Goal: Task Accomplishment & Management: Complete application form

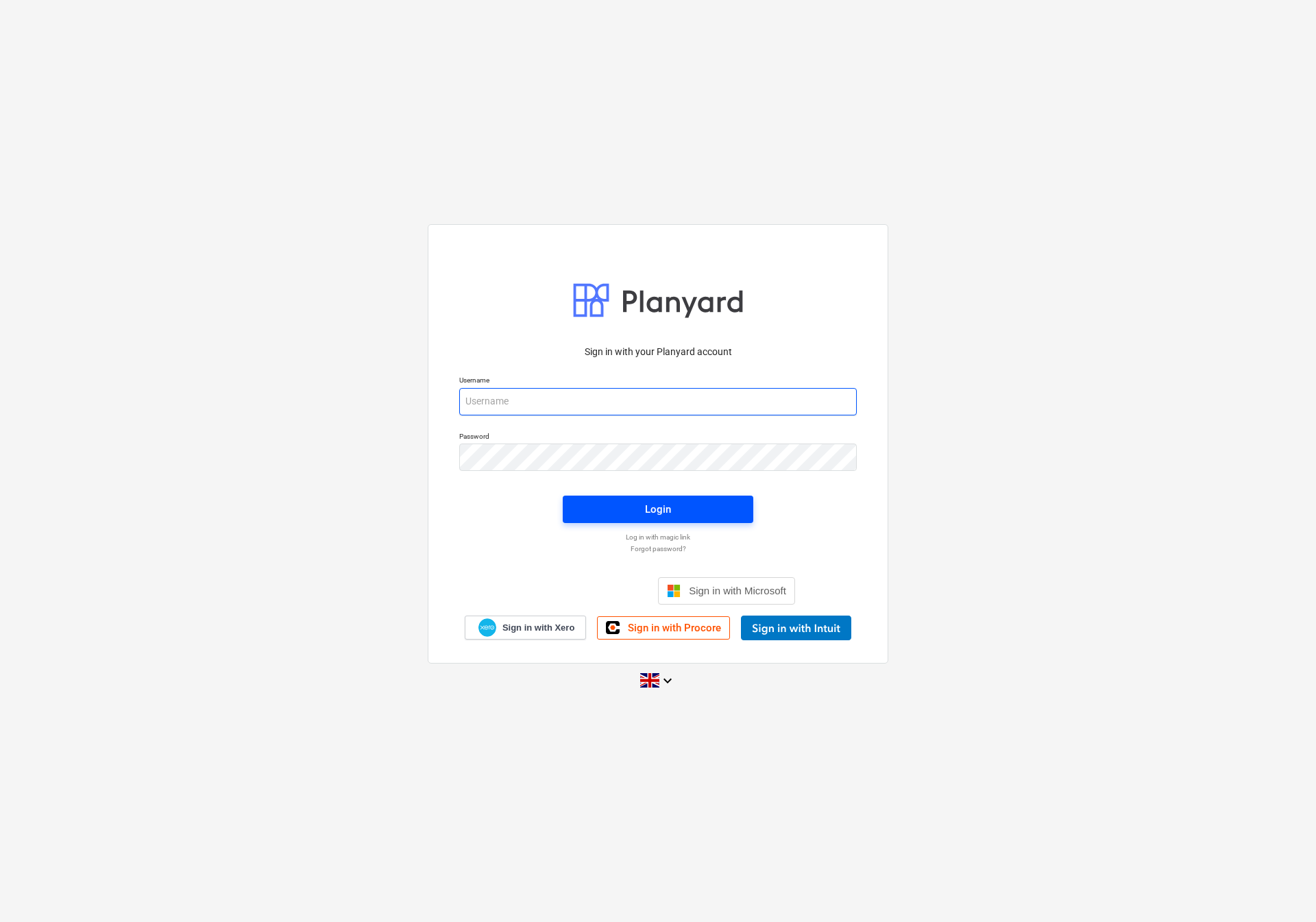
type input "[EMAIL_ADDRESS][DOMAIN_NAME]"
click at [603, 507] on span "Login" at bounding box center [658, 510] width 158 height 18
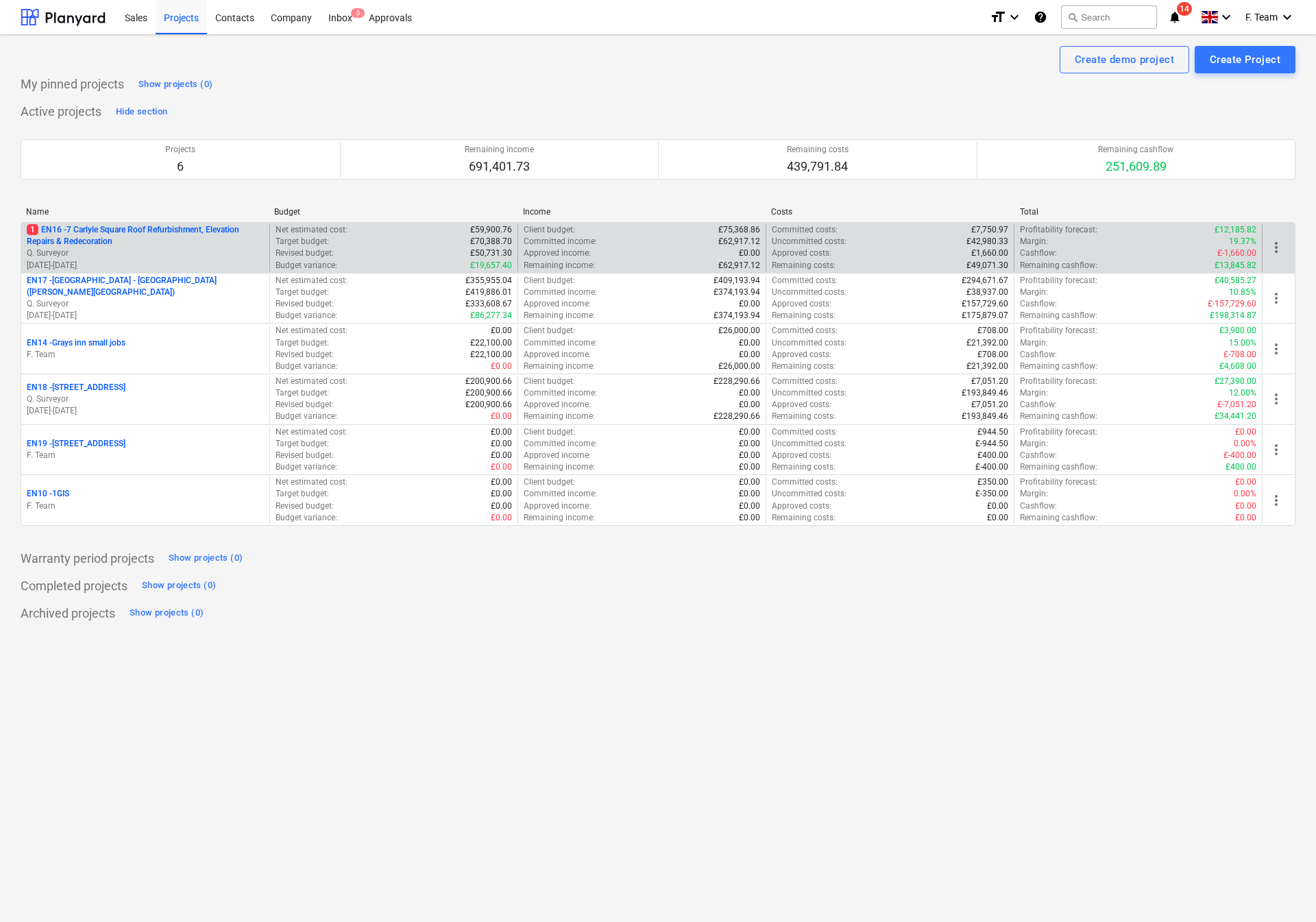
click at [126, 252] on p "Q. Surveyor" at bounding box center [145, 253] width 237 height 12
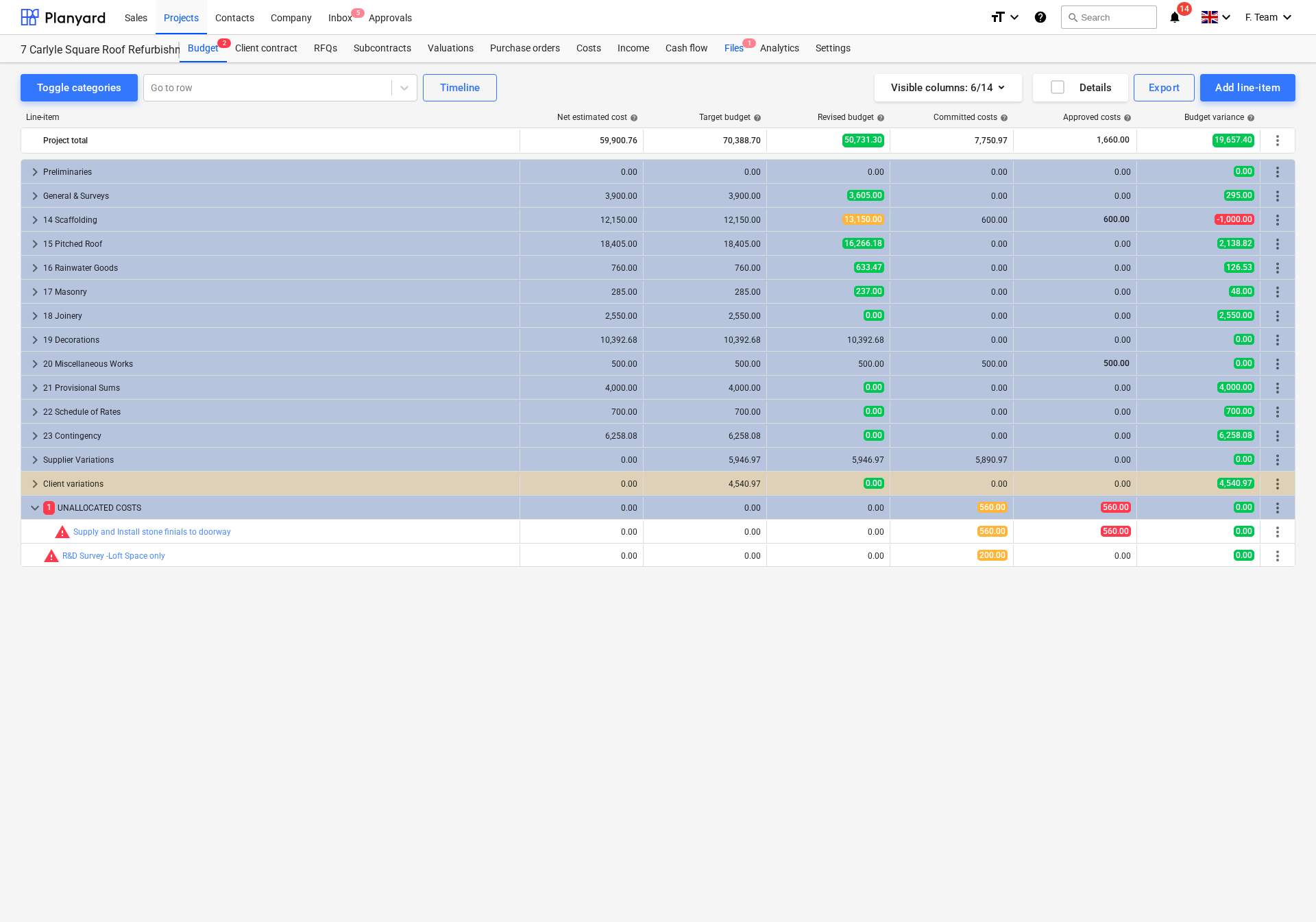
click at [724, 58] on div "Files 1" at bounding box center [734, 48] width 36 height 27
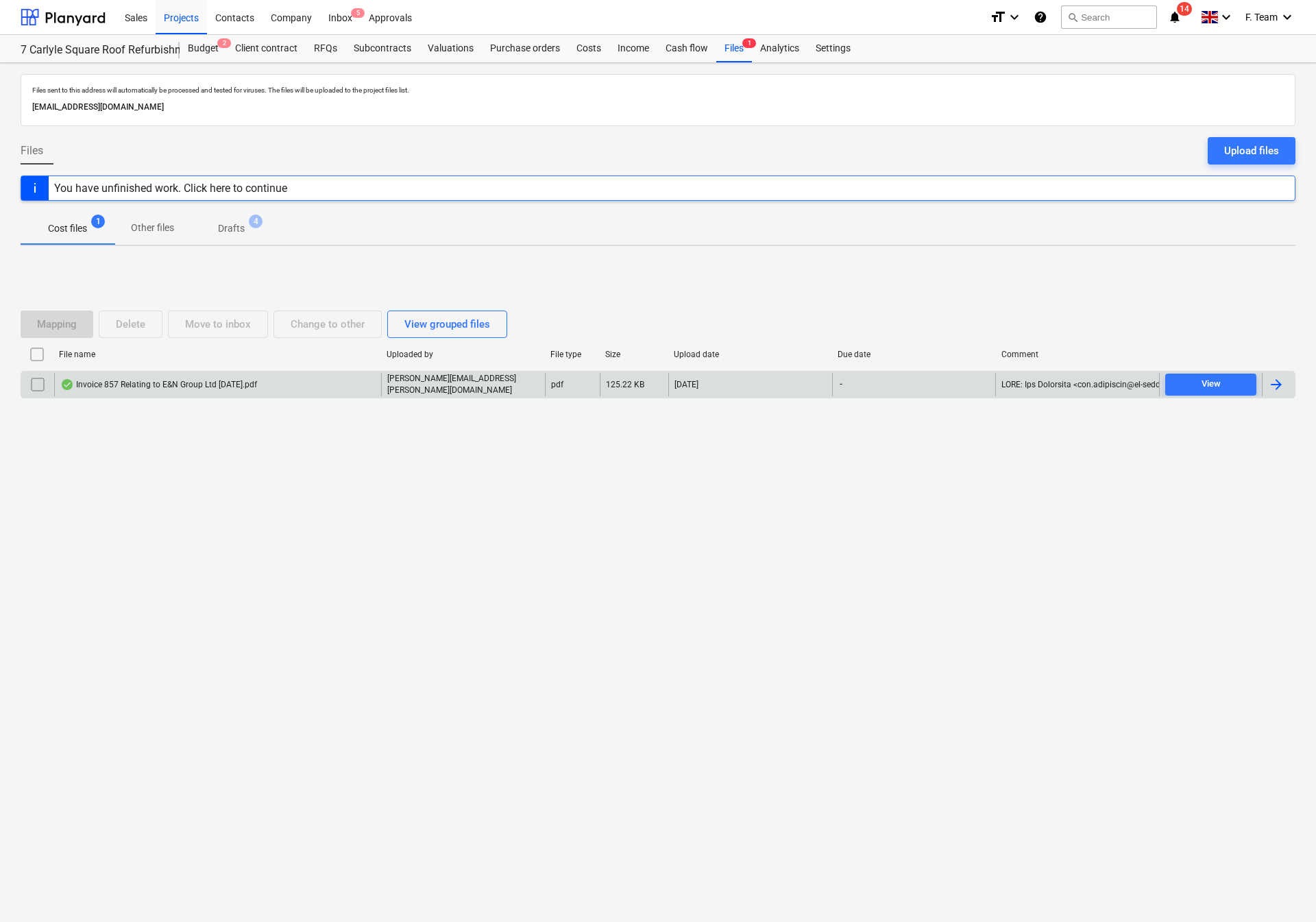
click at [1278, 391] on div at bounding box center [1277, 385] width 17 height 17
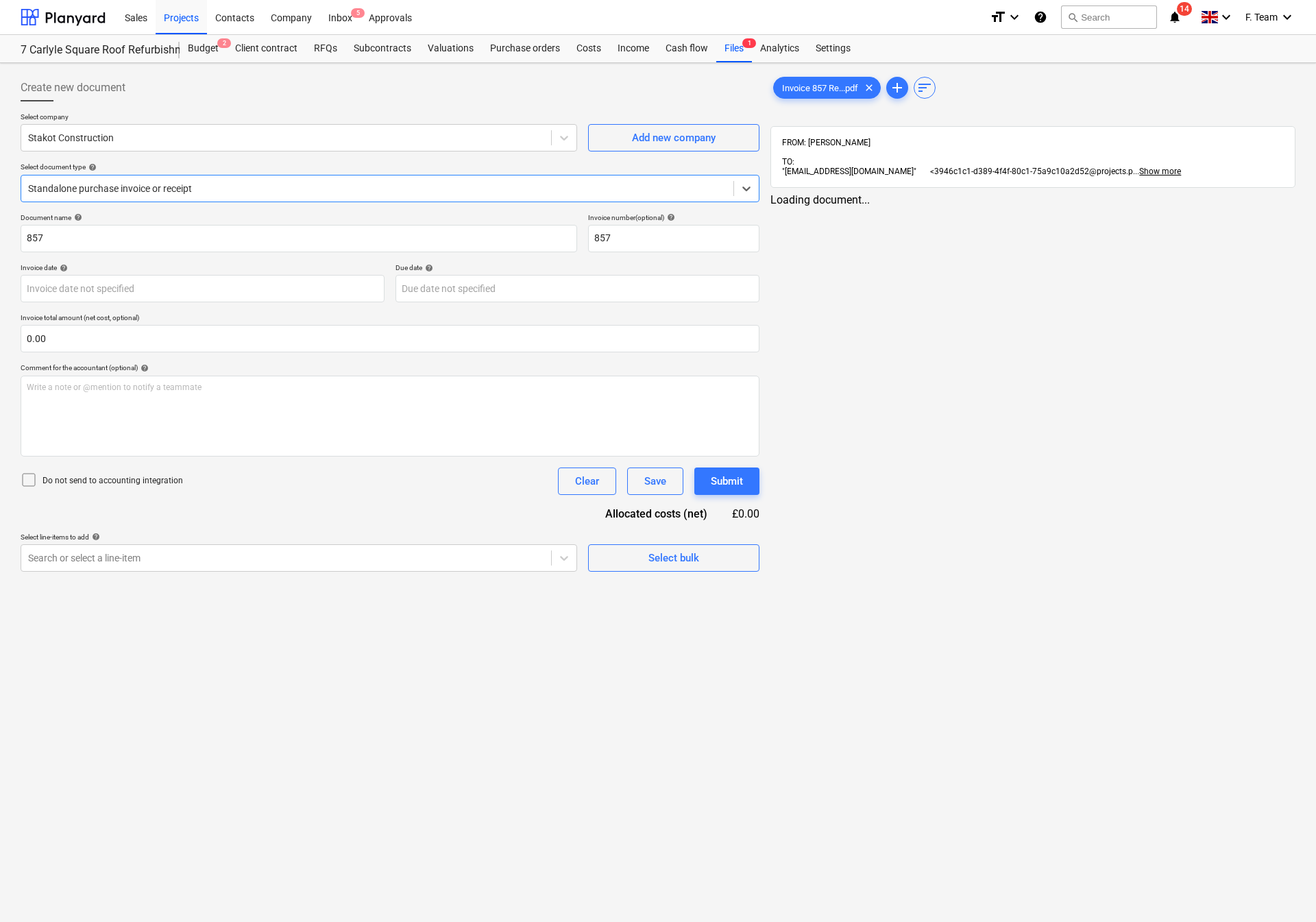
type input "857"
click at [89, 243] on input "857" at bounding box center [298, 238] width 555 height 27
drag, startPoint x: 89, startPoint y: 243, endPoint x: 0, endPoint y: 239, distance: 89.1
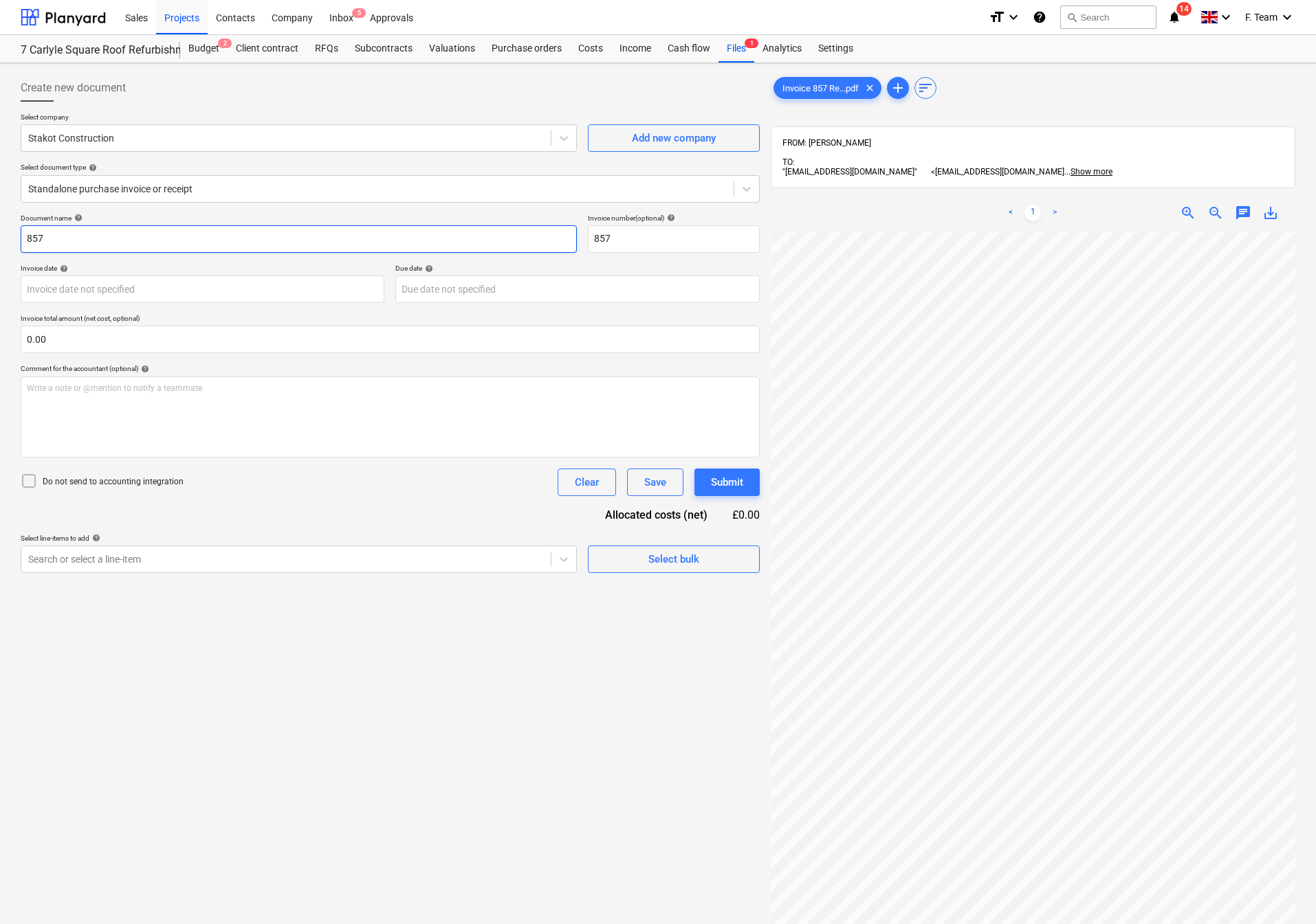
click at [0, 240] on div "Create new document Select company Stakot Construction Add new company Select d…" at bounding box center [658, 595] width 1316 height 1066
type input "Stakot Construction"
click at [104, 298] on body "Sales Projects Contacts Company Inbox 5 Approvals format_size keyboard_arrow_do…" at bounding box center [658, 462] width 1316 height 924
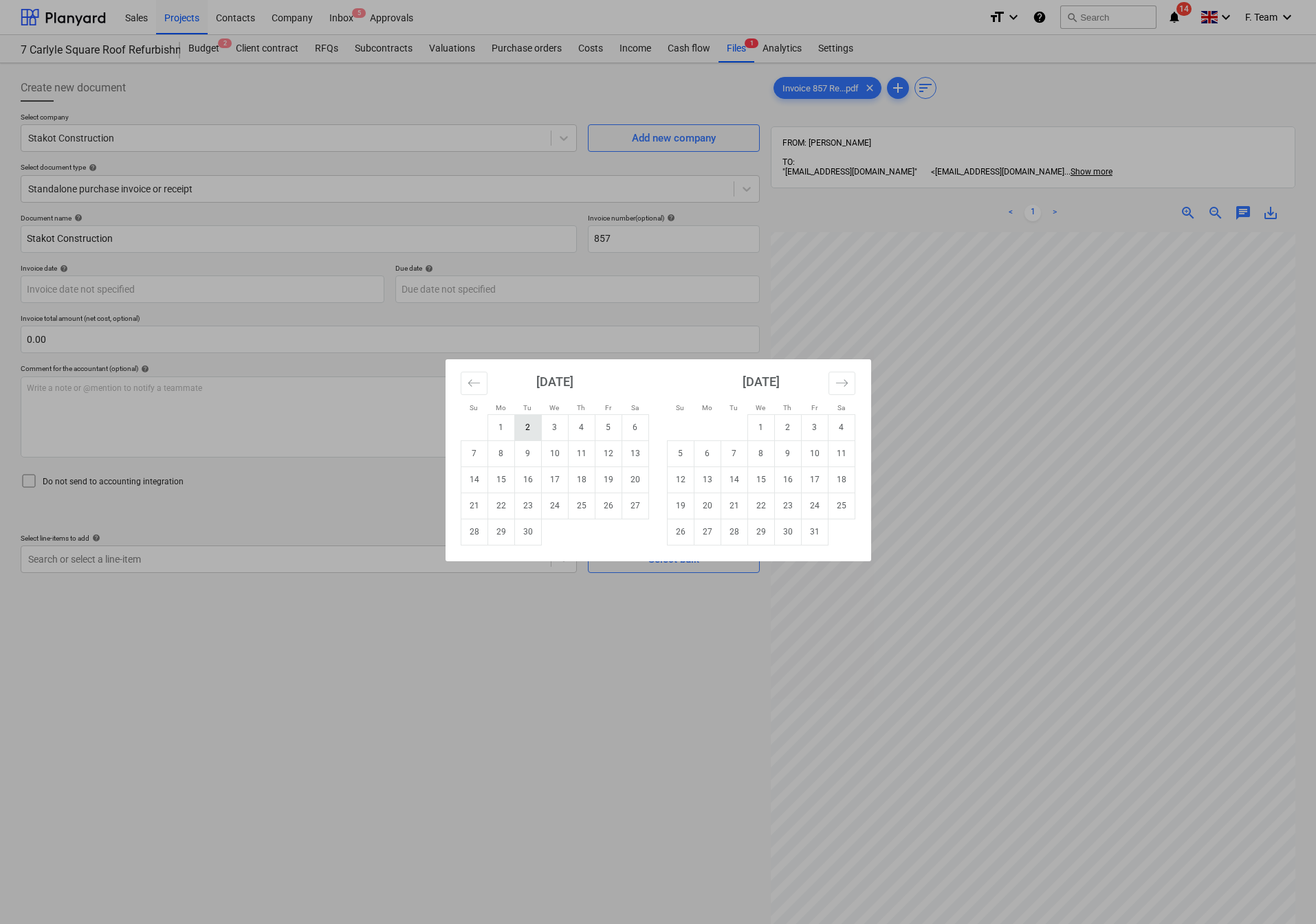
click at [514, 425] on td "2" at bounding box center [528, 427] width 27 height 26
type input "[DATE]"
click at [455, 296] on body "Sales Projects Contacts Company Inbox 5 Approvals format_size keyboard_arrow_do…" at bounding box center [658, 462] width 1316 height 924
click at [759, 427] on td "1" at bounding box center [760, 427] width 27 height 26
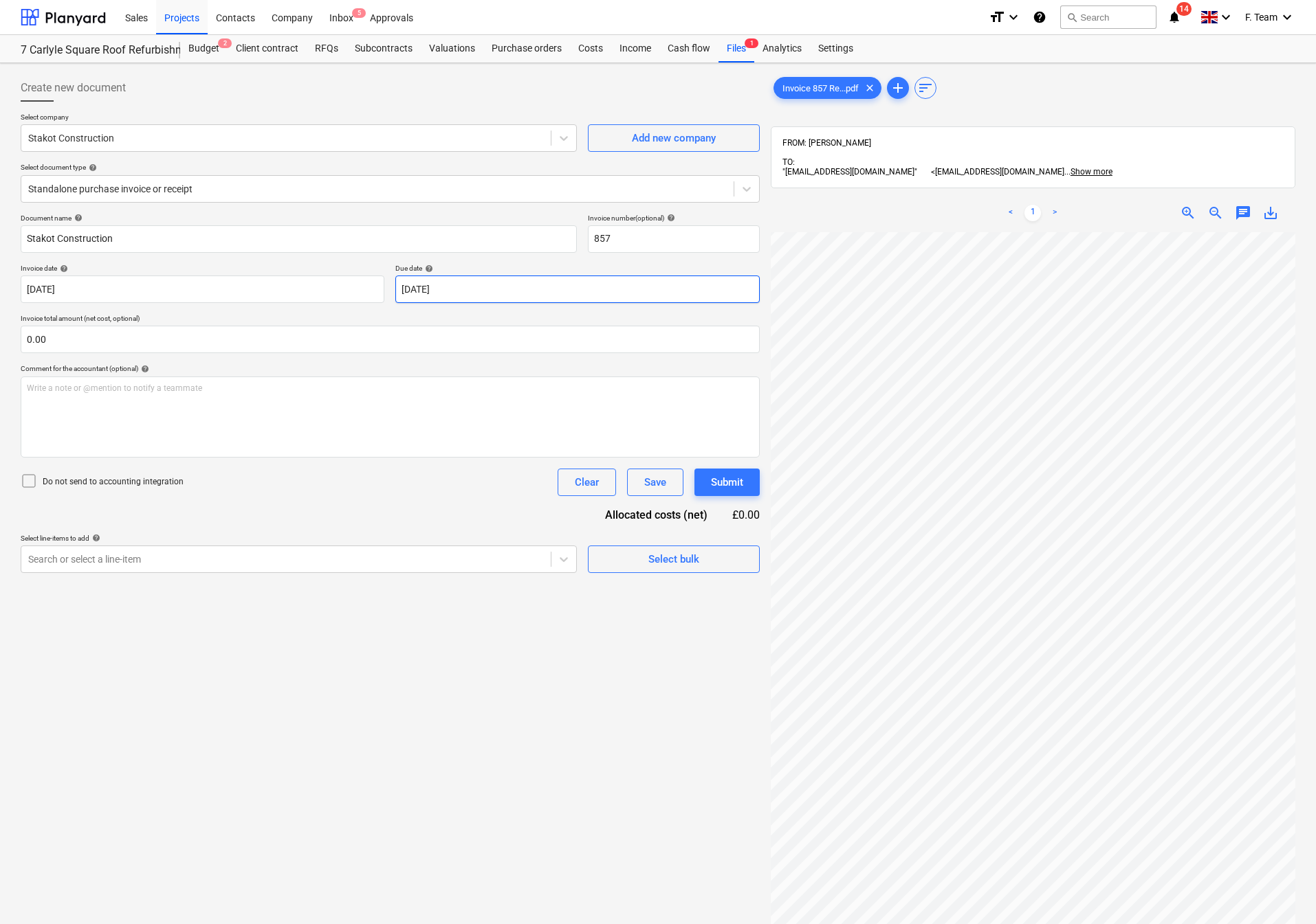
click at [469, 298] on body "Sales Projects Contacts Company Inbox 5 Approvals format_size keyboard_arrow_do…" at bounding box center [658, 462] width 1316 height 924
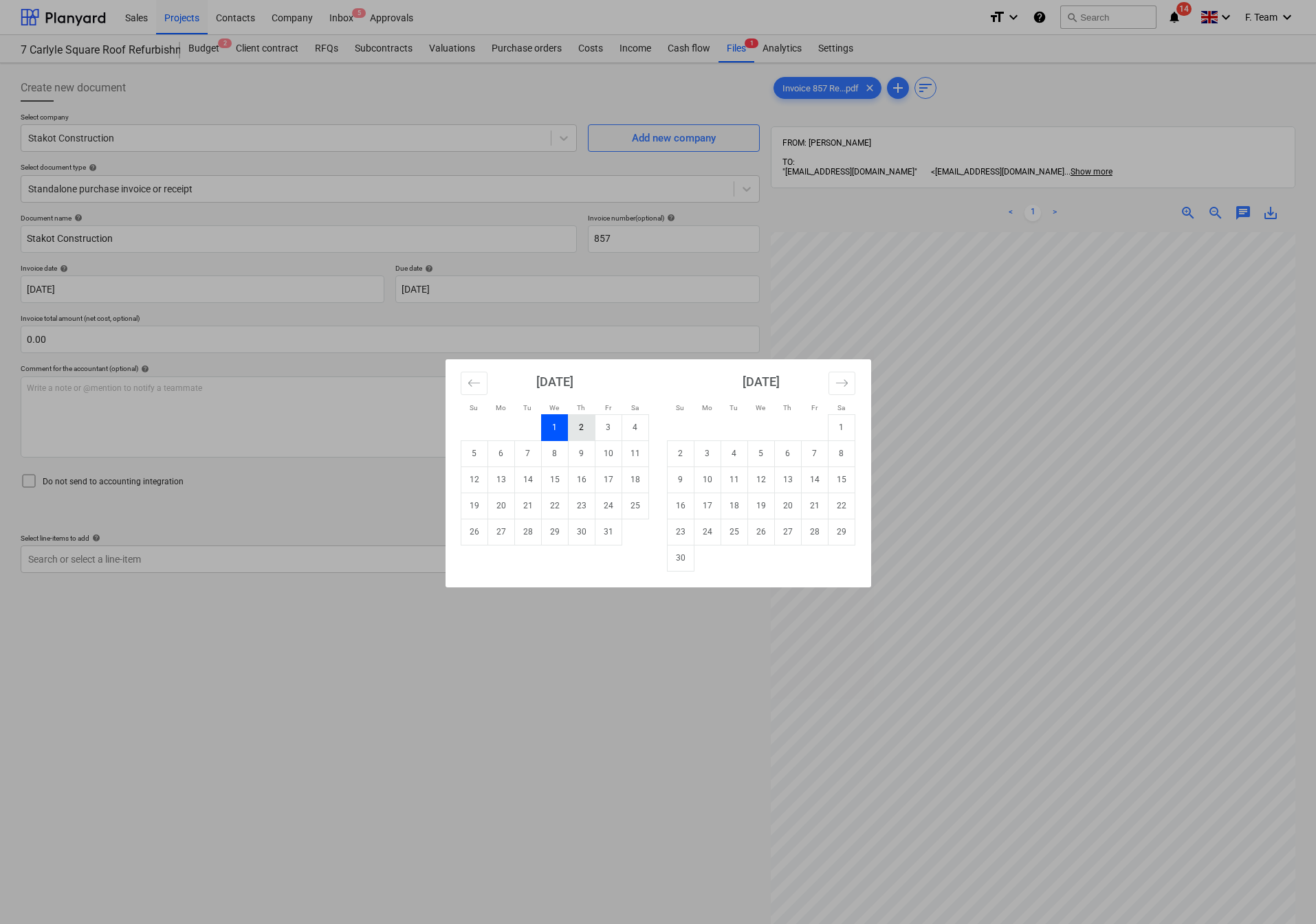
click at [580, 417] on td "2" at bounding box center [581, 427] width 27 height 26
type input "[DATE]"
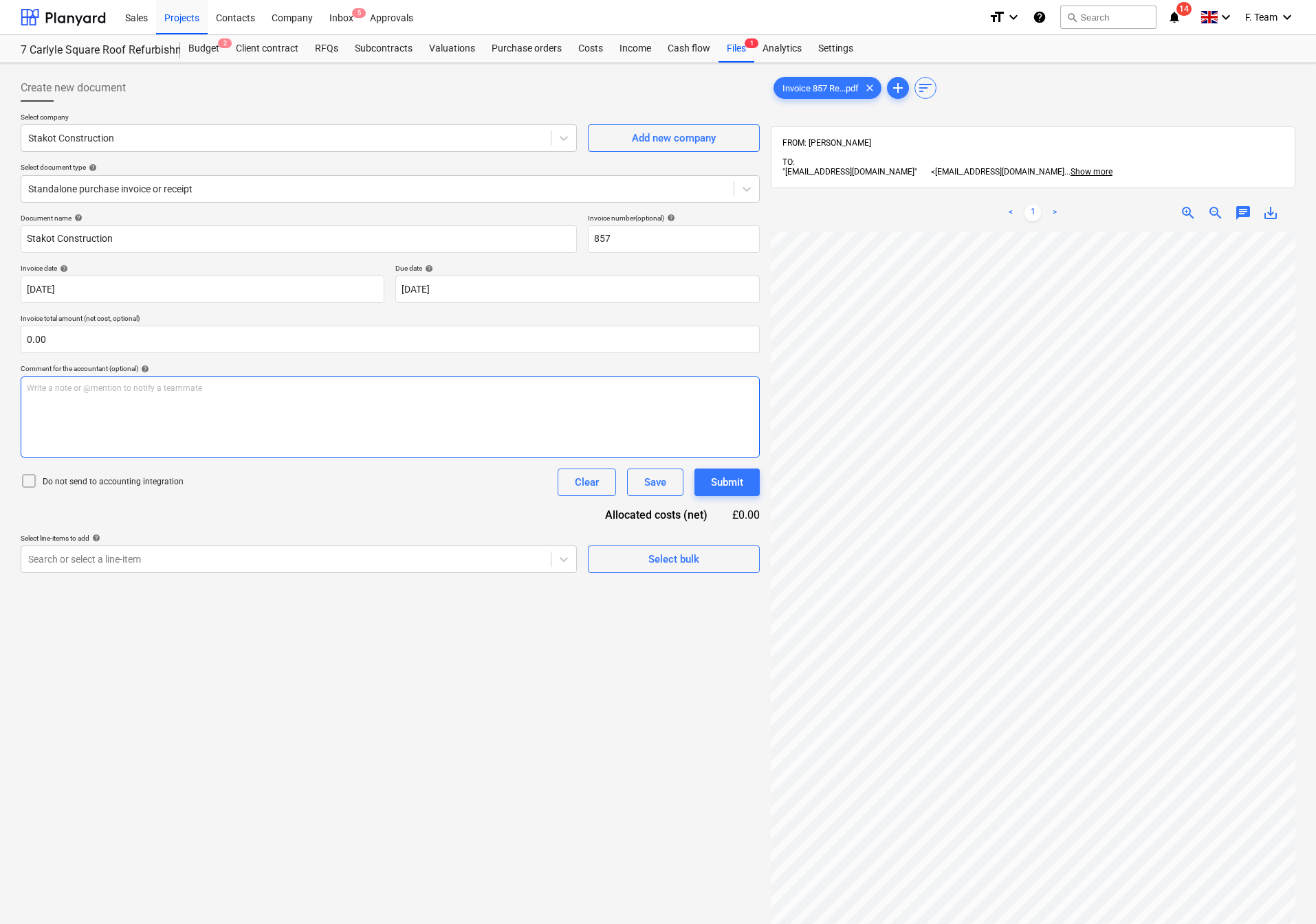
scroll to position [0, 4]
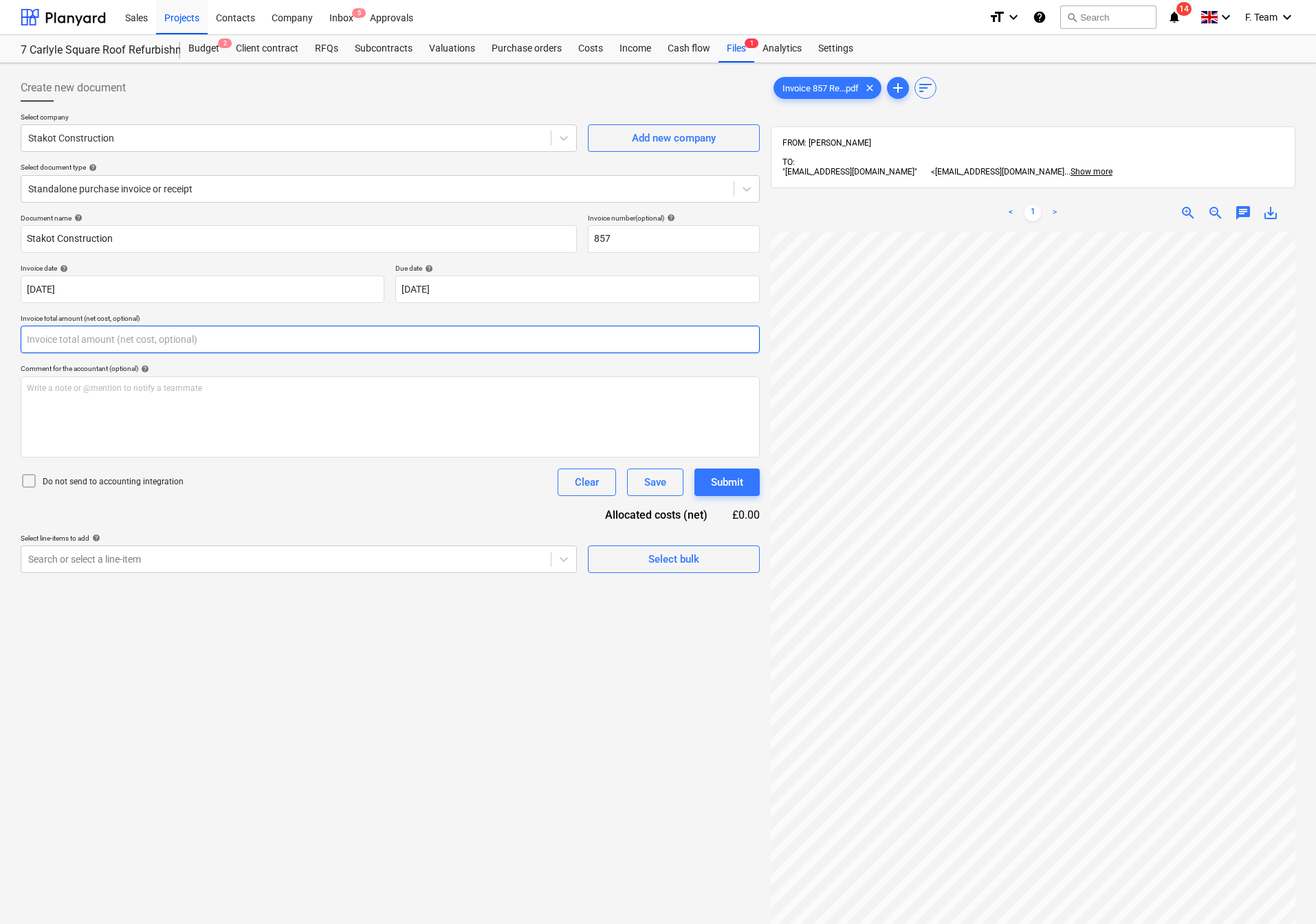
drag, startPoint x: 50, startPoint y: 344, endPoint x: 1, endPoint y: 343, distance: 49.0
click at [1, 343] on div "Create new document Select company Stakot Construction Add new company Select d…" at bounding box center [658, 595] width 1316 height 1066
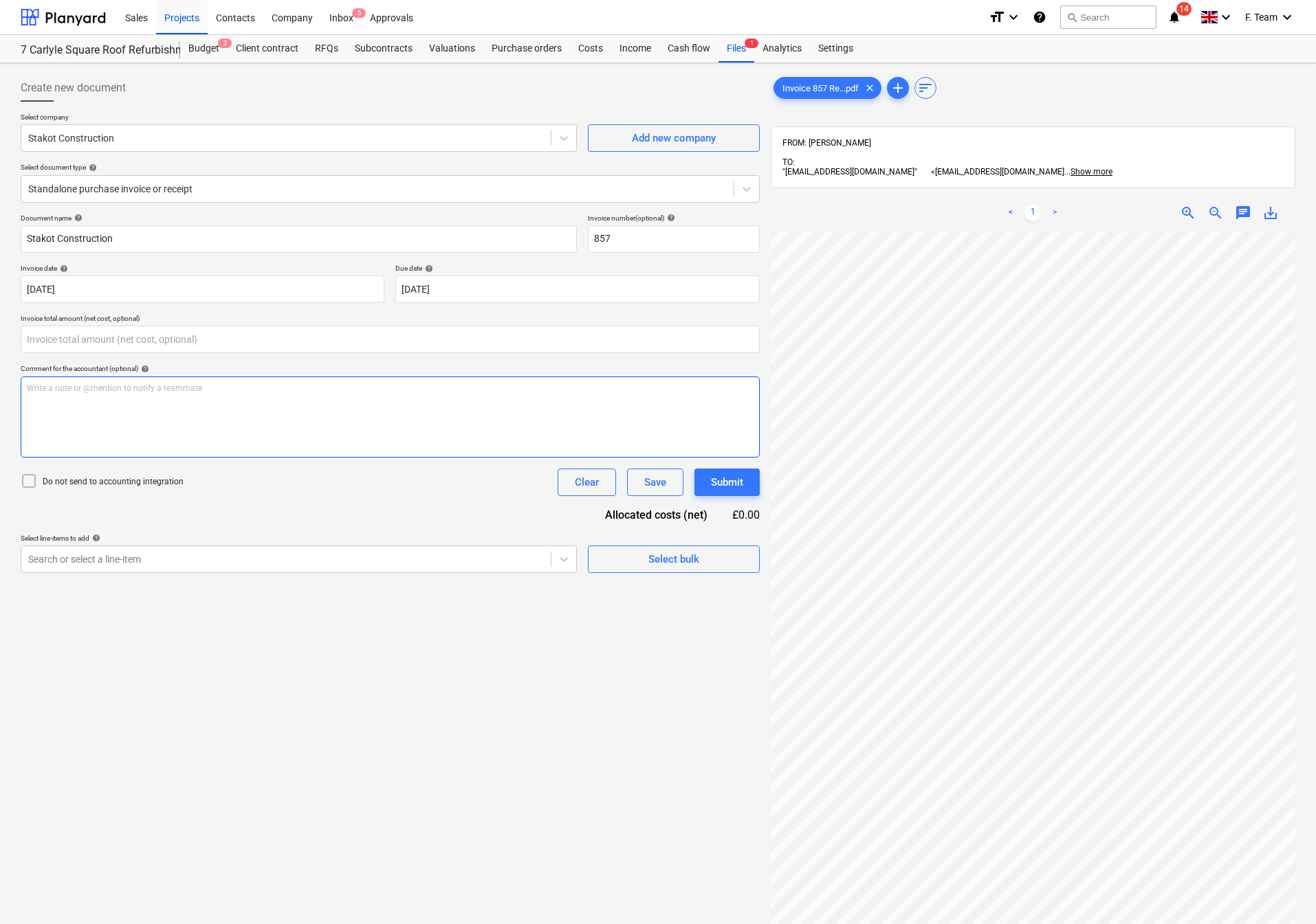
type input "0.00"
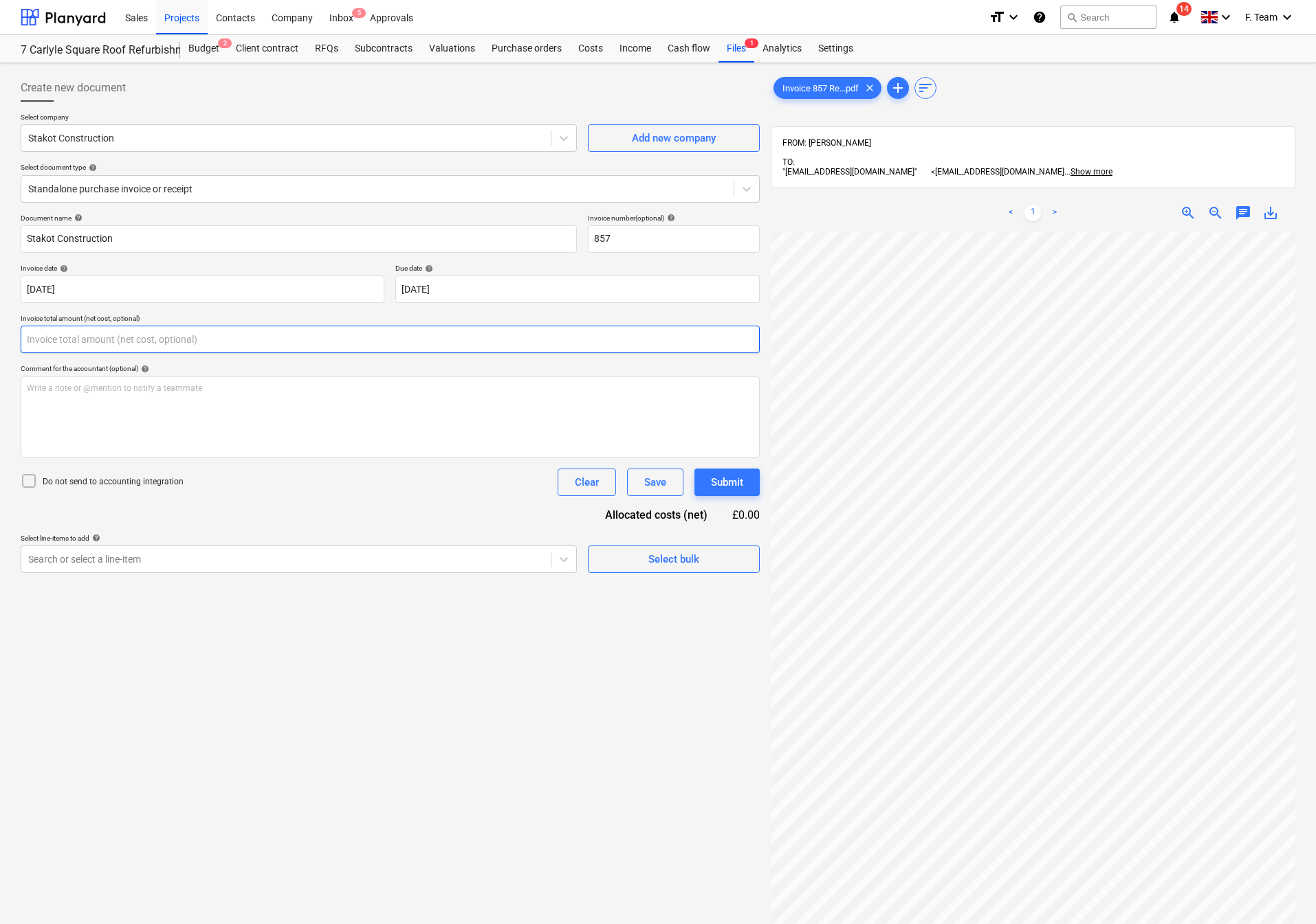
click at [54, 347] on input "text" at bounding box center [390, 339] width 739 height 27
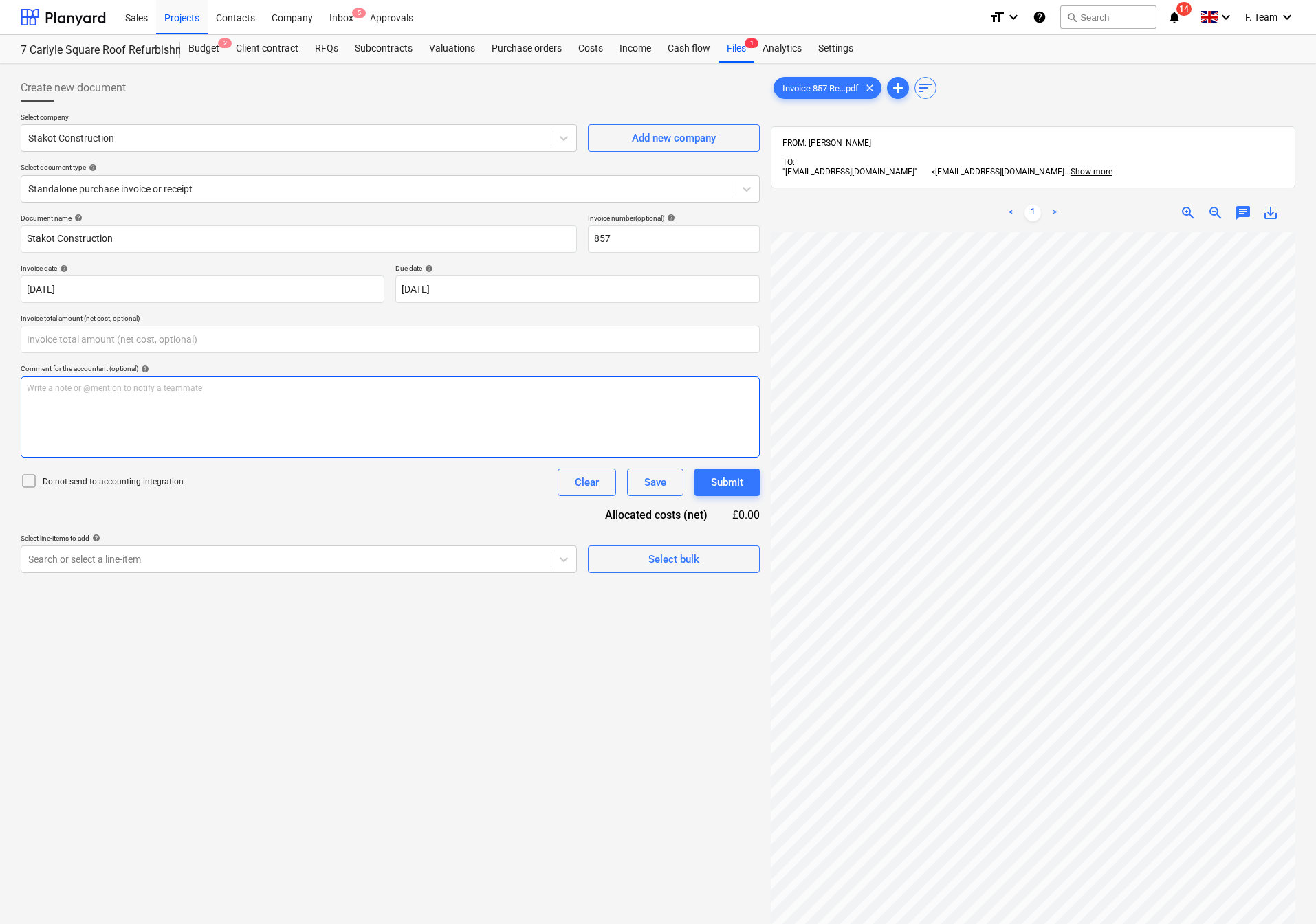
type input "0.00"
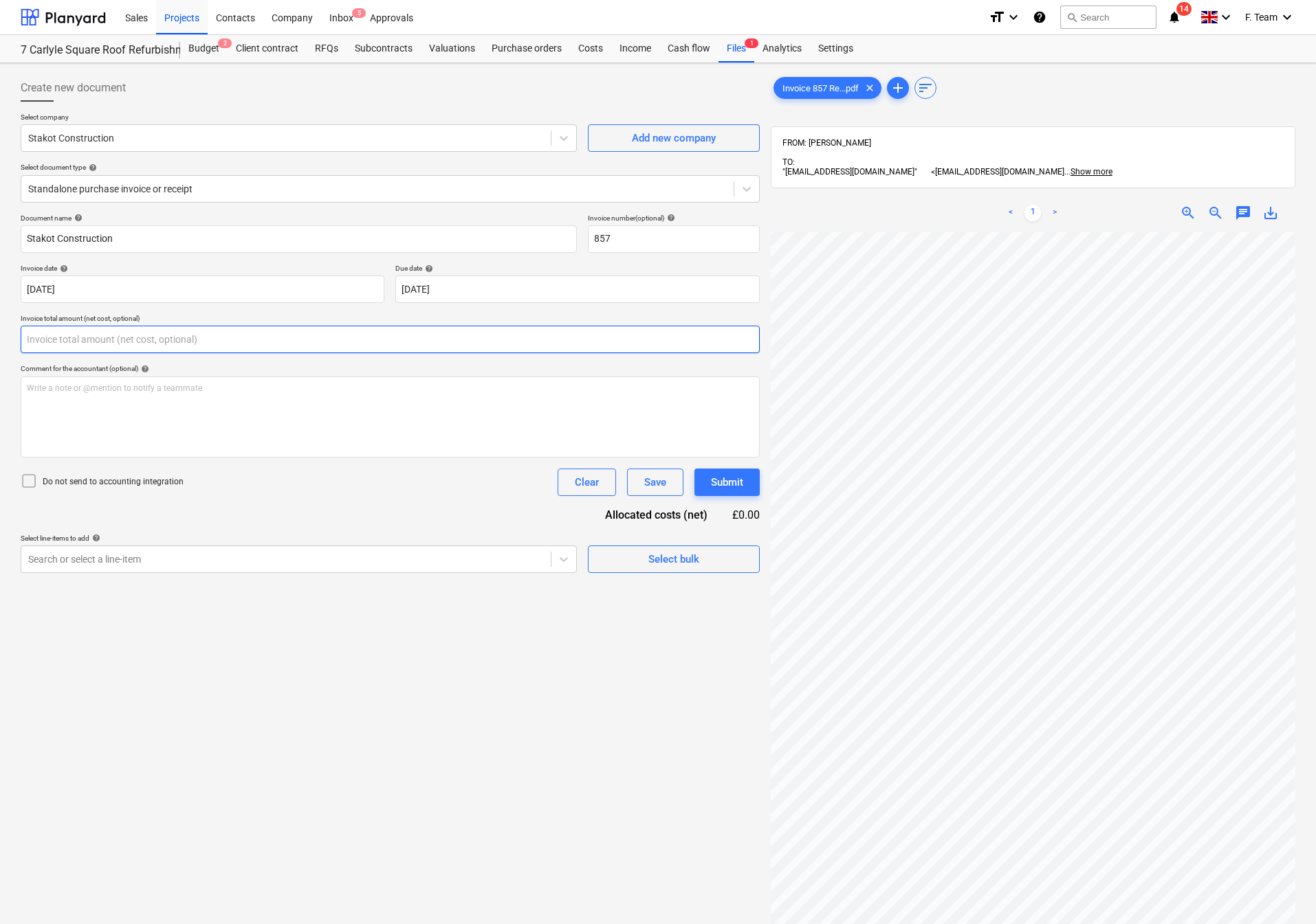
click at [54, 343] on input "text" at bounding box center [390, 339] width 739 height 27
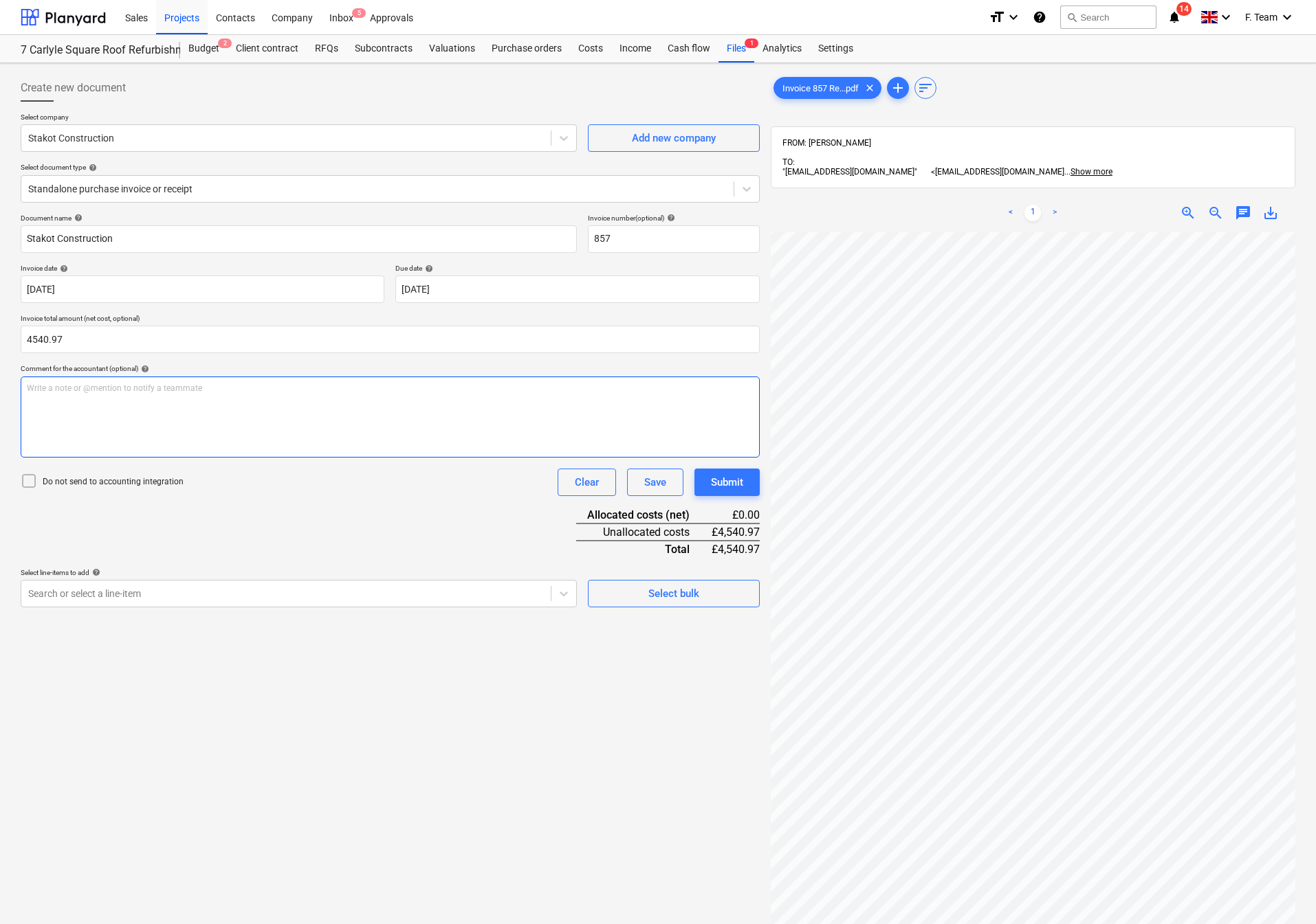
type input "4,540.97"
click at [88, 403] on div "Write a note or @mention to notify a teammate [PERSON_NAME]" at bounding box center [390, 418] width 739 height 81
click at [516, 607] on div "Search or select a line-item" at bounding box center [299, 593] width 556 height 27
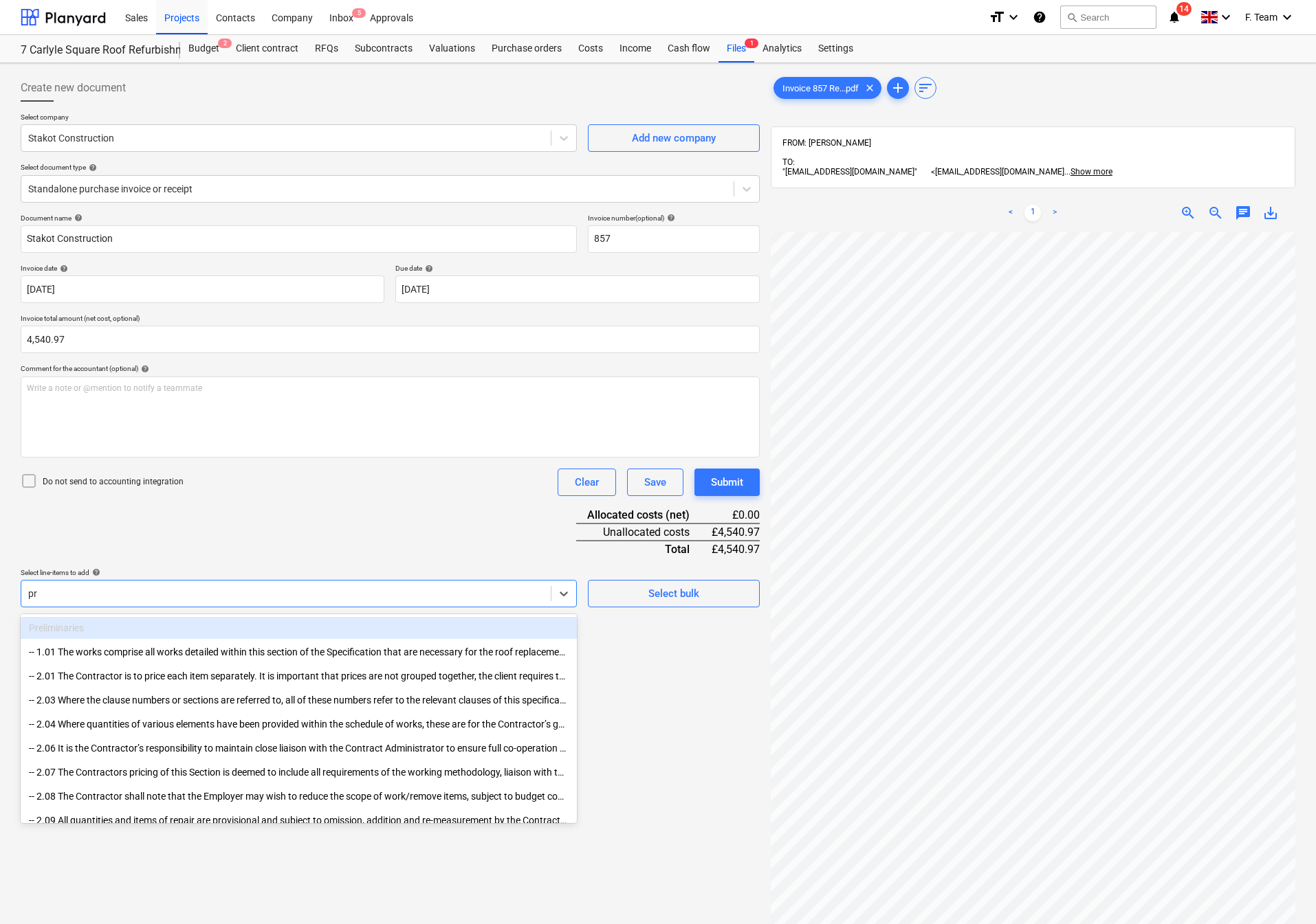
type input "p"
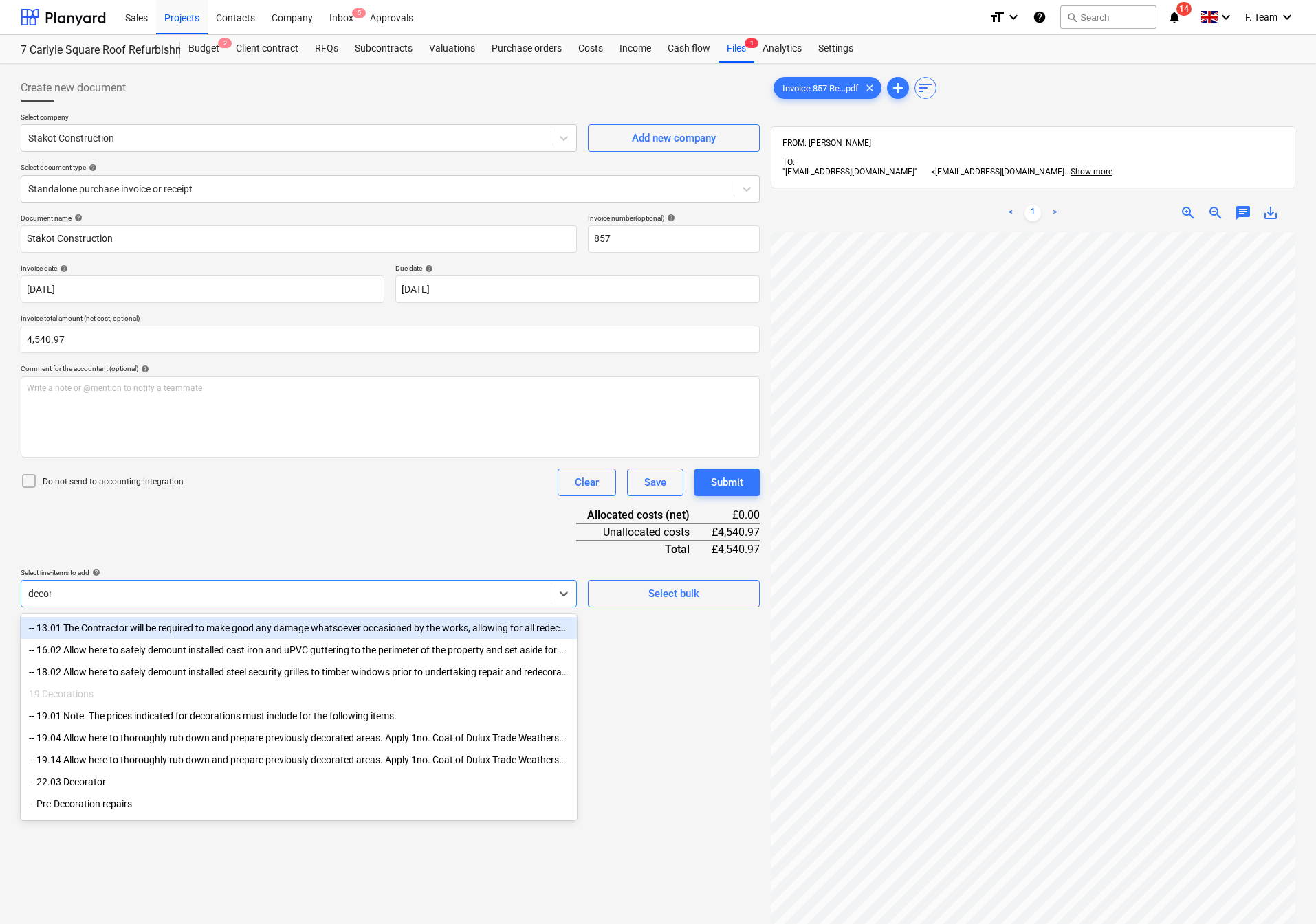
type input "decora"
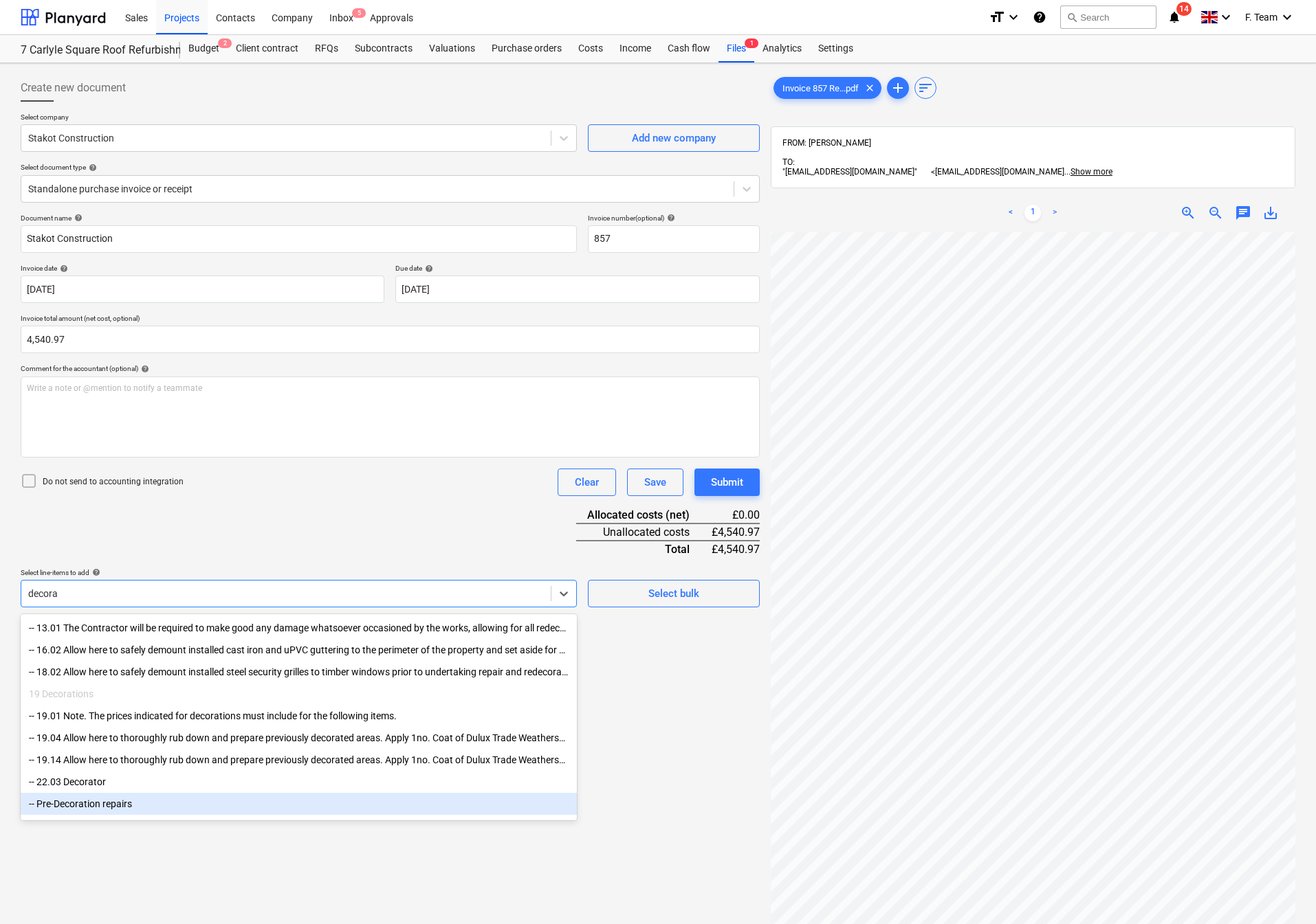
scroll to position [22, 0]
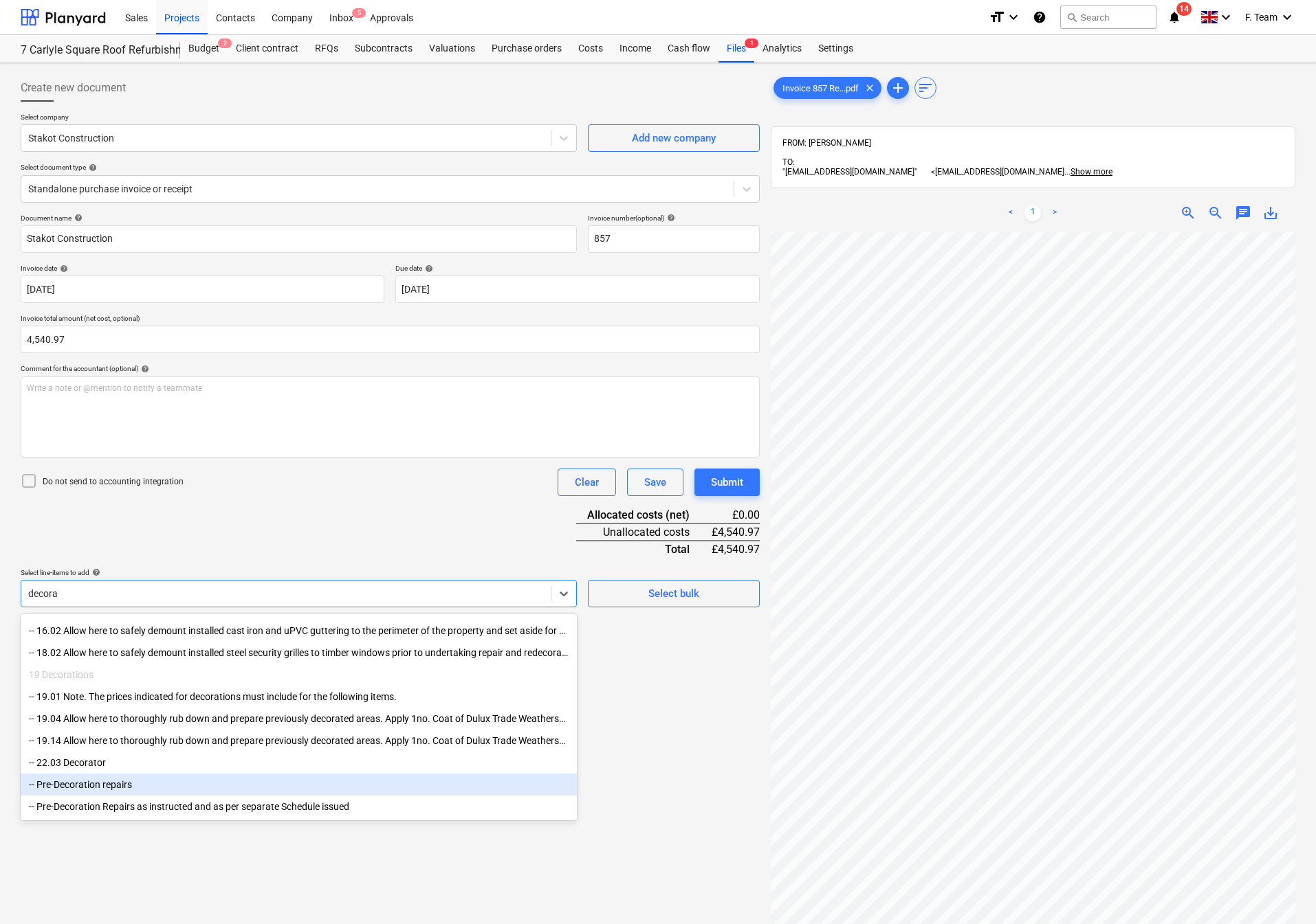
click at [79, 778] on div "-- Pre-Decoration repairs" at bounding box center [299, 785] width 556 height 22
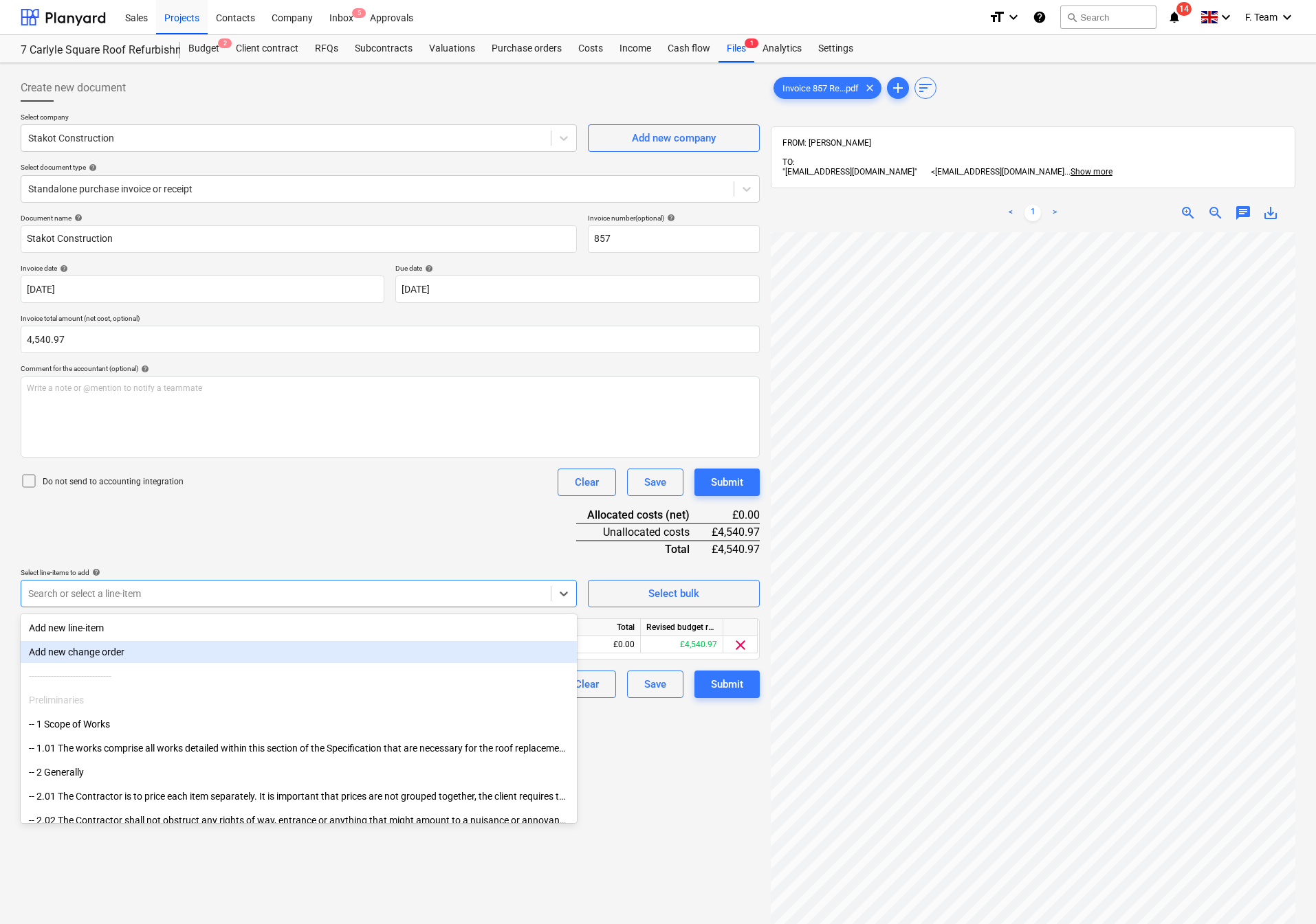
click at [173, 539] on div "Document name help Stakot Construction Invoice number (optional) help 857 Invoi…" at bounding box center [390, 456] width 739 height 485
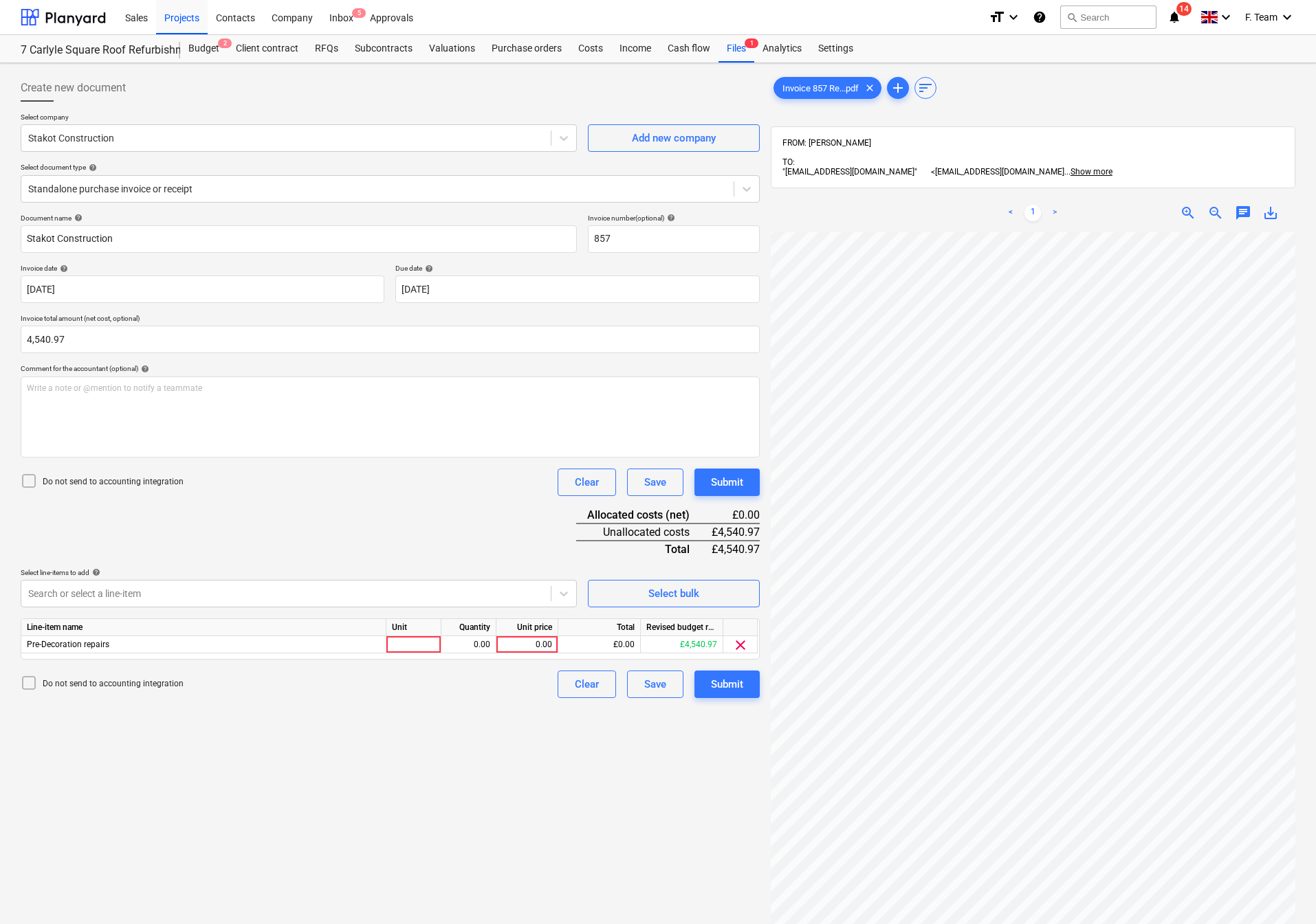
scroll to position [0, 0]
click at [132, 204] on div "Select company Stakot Construction Add new company Select document type help St…" at bounding box center [390, 163] width 739 height 101
click at [144, 188] on div at bounding box center [377, 189] width 699 height 14
click at [303, 95] on div "Create new document" at bounding box center [390, 88] width 739 height 27
click at [520, 53] on div "Purchase orders" at bounding box center [527, 48] width 87 height 27
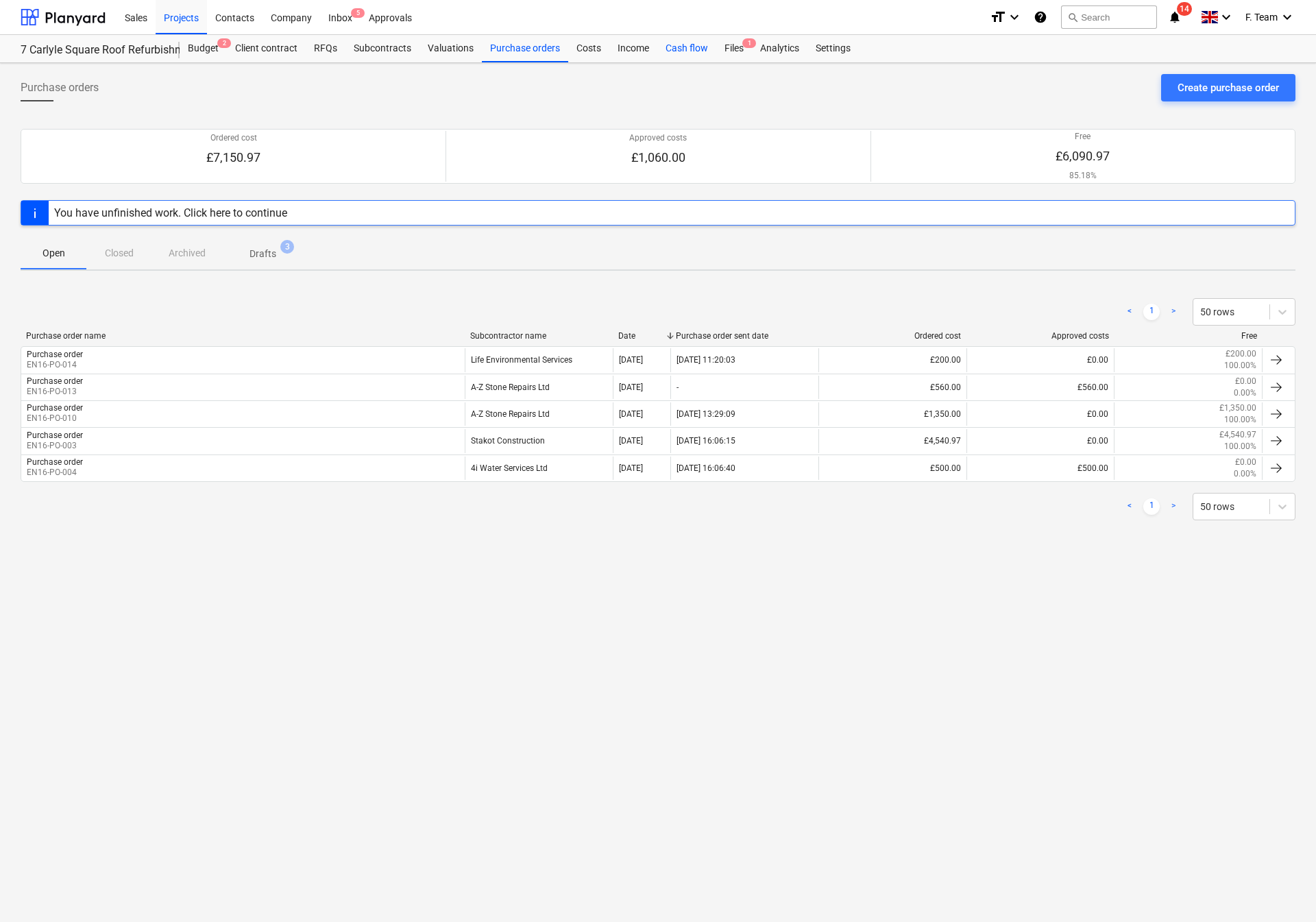
click at [681, 43] on div "Cash flow" at bounding box center [687, 48] width 59 height 27
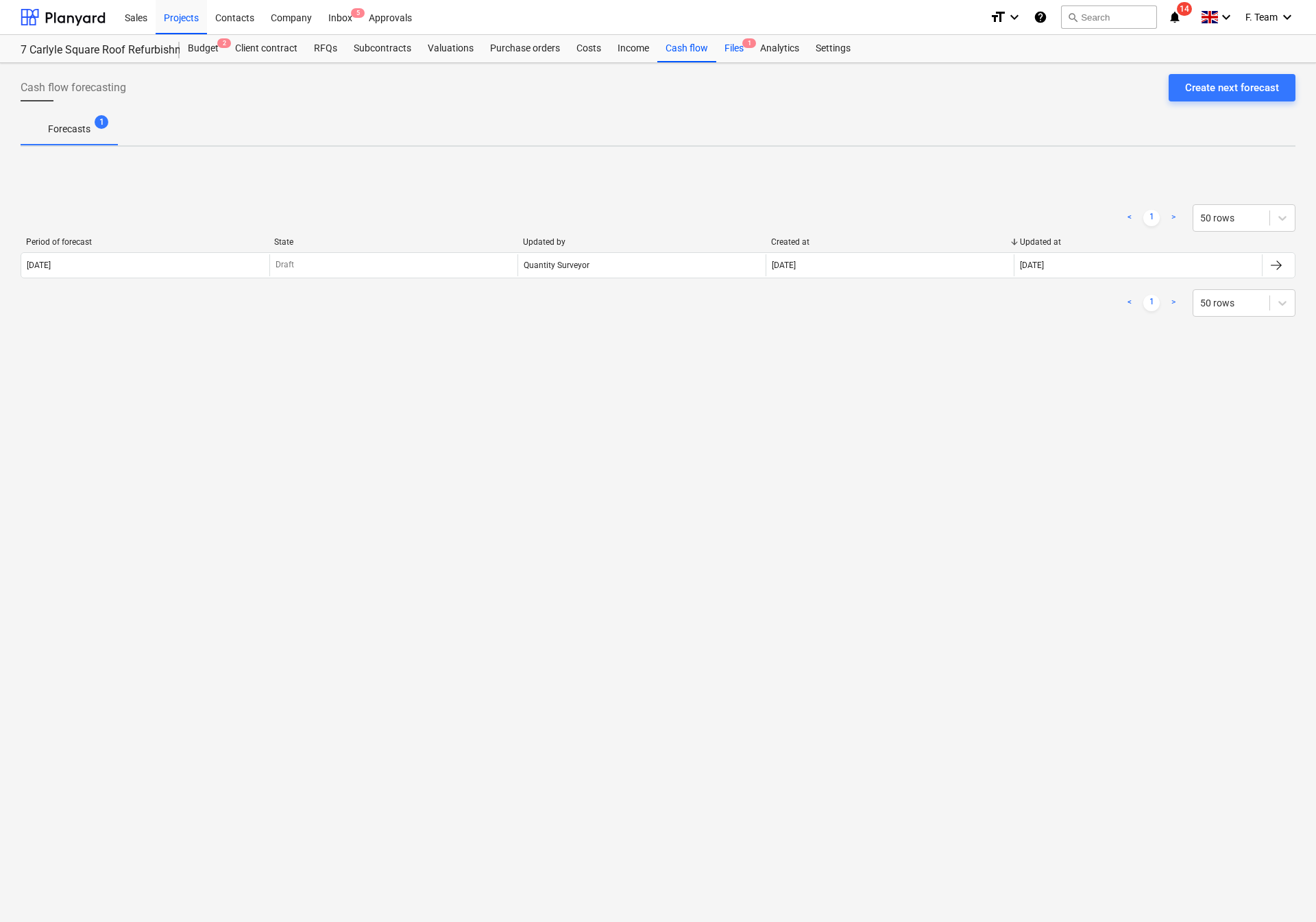
click at [716, 52] on div "Files 1" at bounding box center [734, 48] width 36 height 27
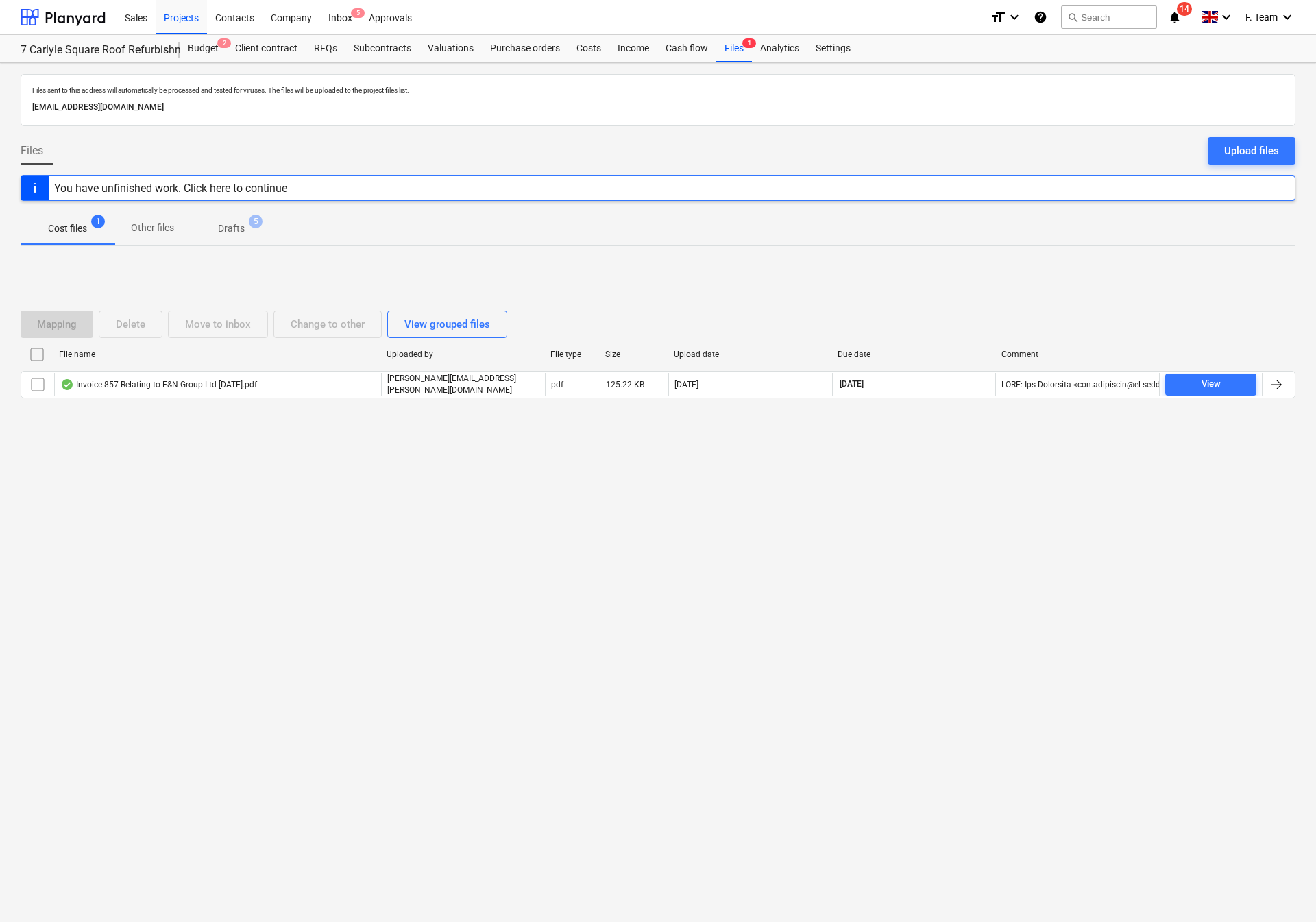
click at [247, 229] on span "Drafts 5" at bounding box center [231, 229] width 49 height 15
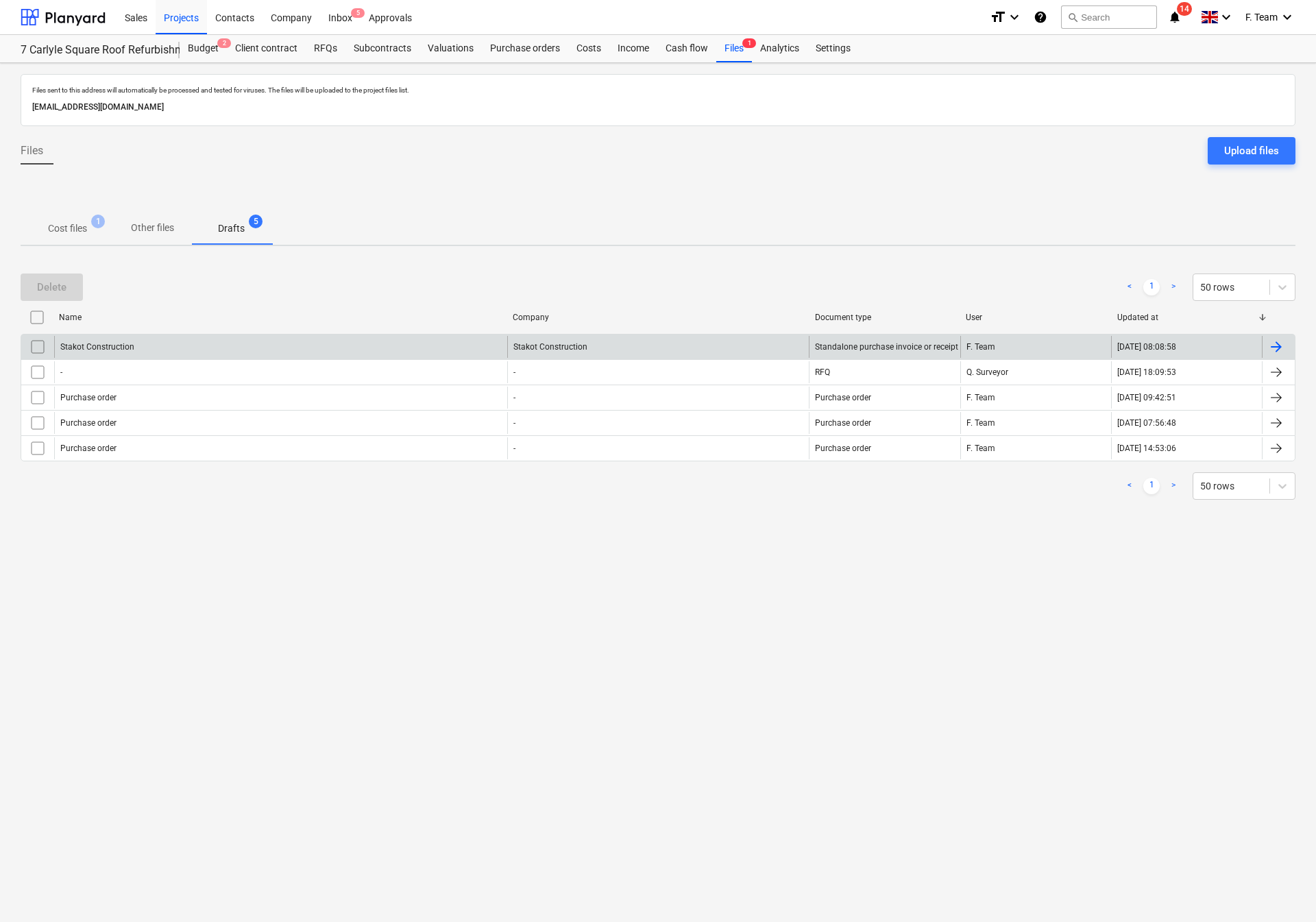
click at [1279, 336] on div "Stakot Construction Stakot Construction Standalone purchase invoice or receipt …" at bounding box center [658, 347] width 1275 height 25
click at [1278, 346] on div at bounding box center [1277, 347] width 17 height 17
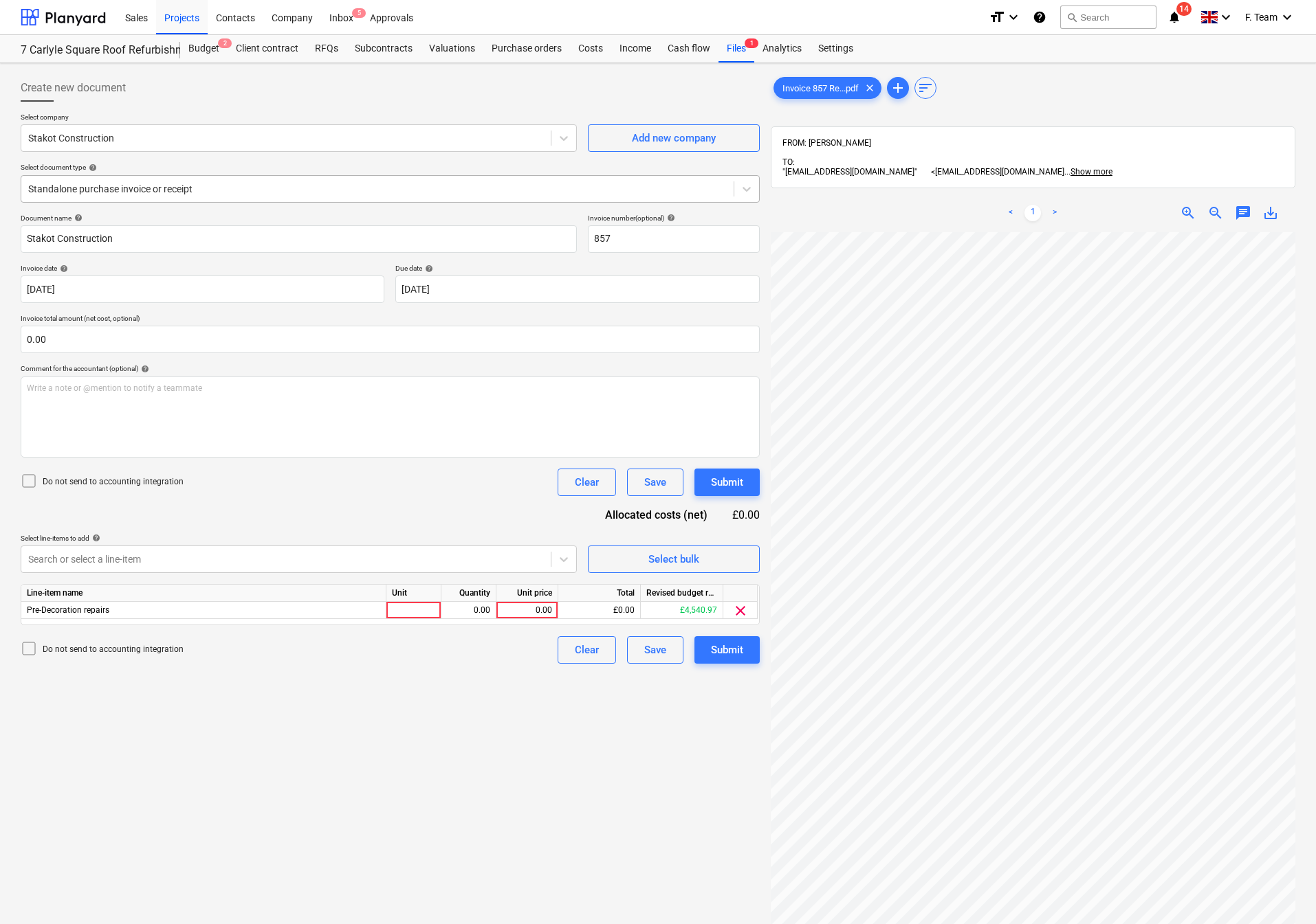
click at [173, 194] on div at bounding box center [377, 189] width 699 height 14
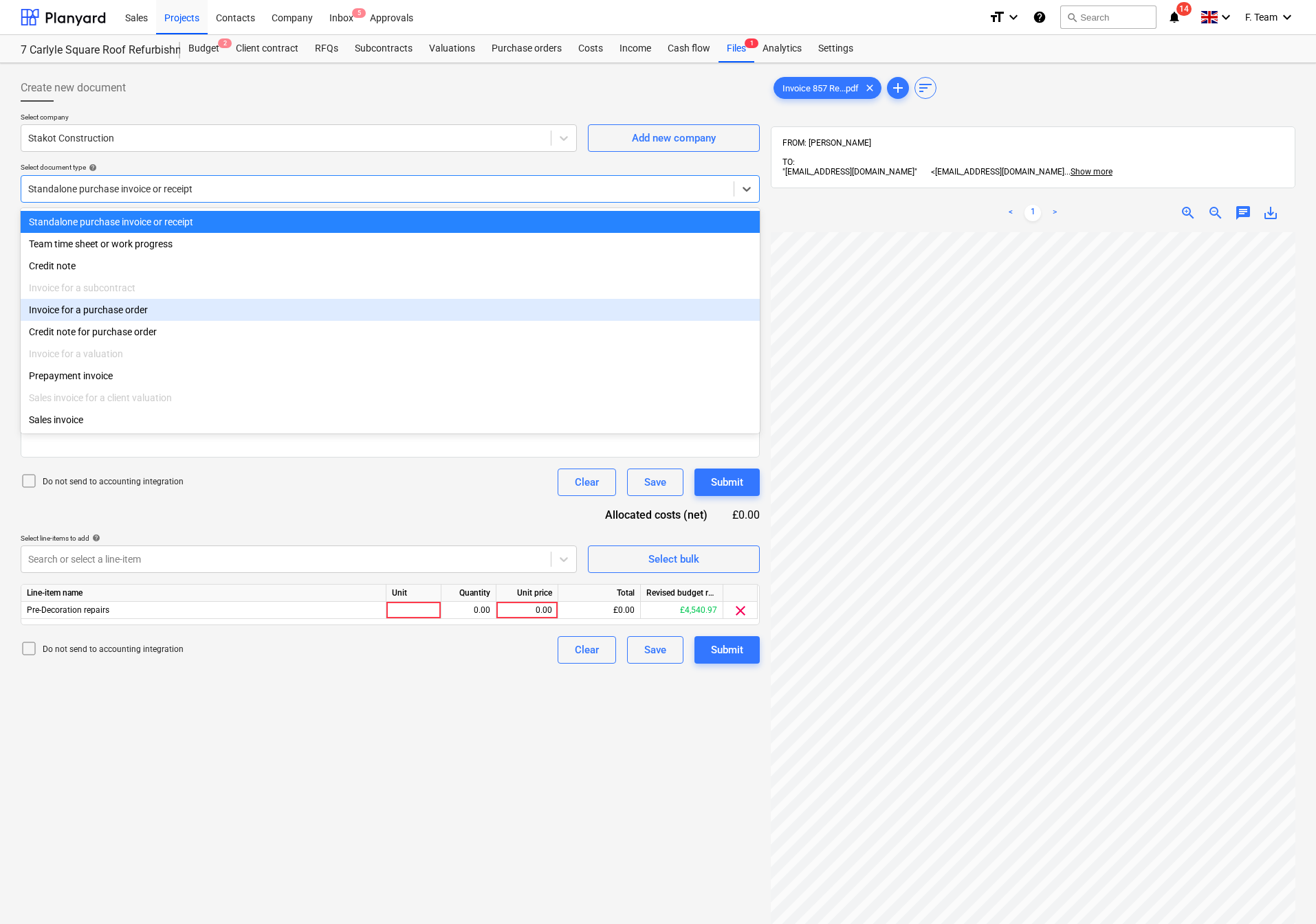
click at [177, 315] on div "Invoice for a purchase order" at bounding box center [390, 310] width 739 height 22
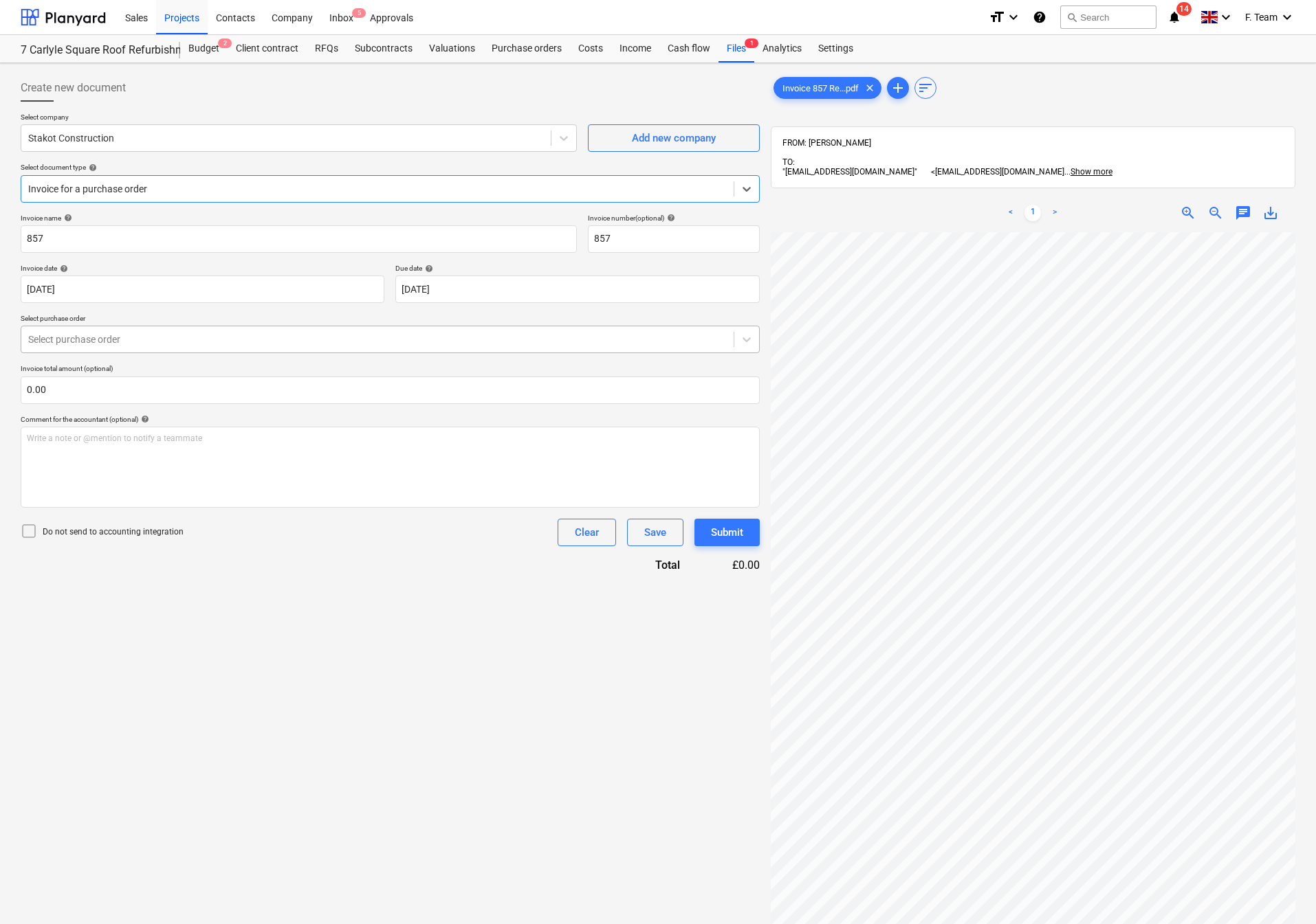
click at [134, 337] on div at bounding box center [377, 340] width 699 height 14
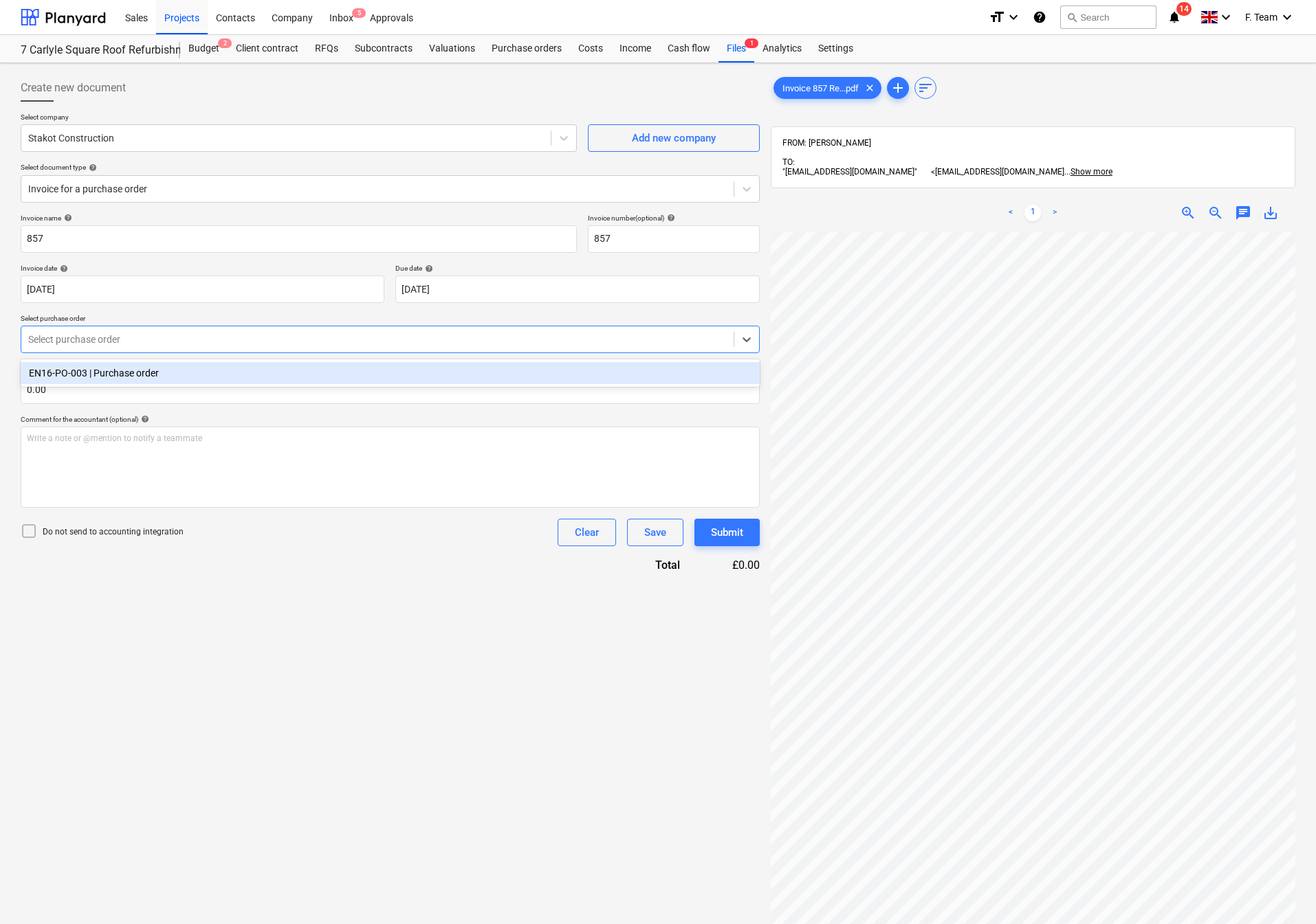
click at [144, 372] on div "EN16-PO-003 | Purchase order" at bounding box center [390, 373] width 739 height 22
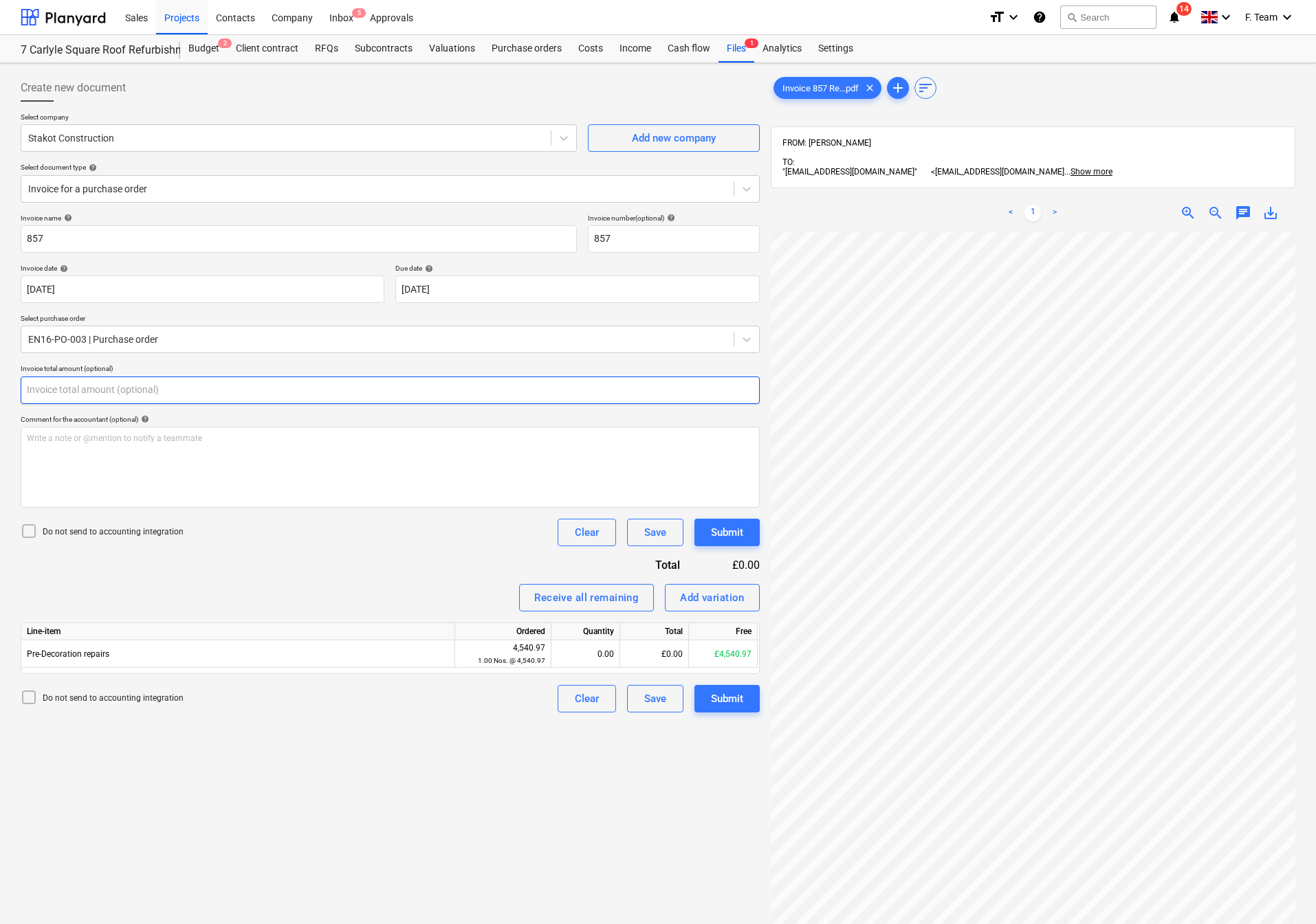
click at [67, 404] on input "text" at bounding box center [390, 390] width 739 height 27
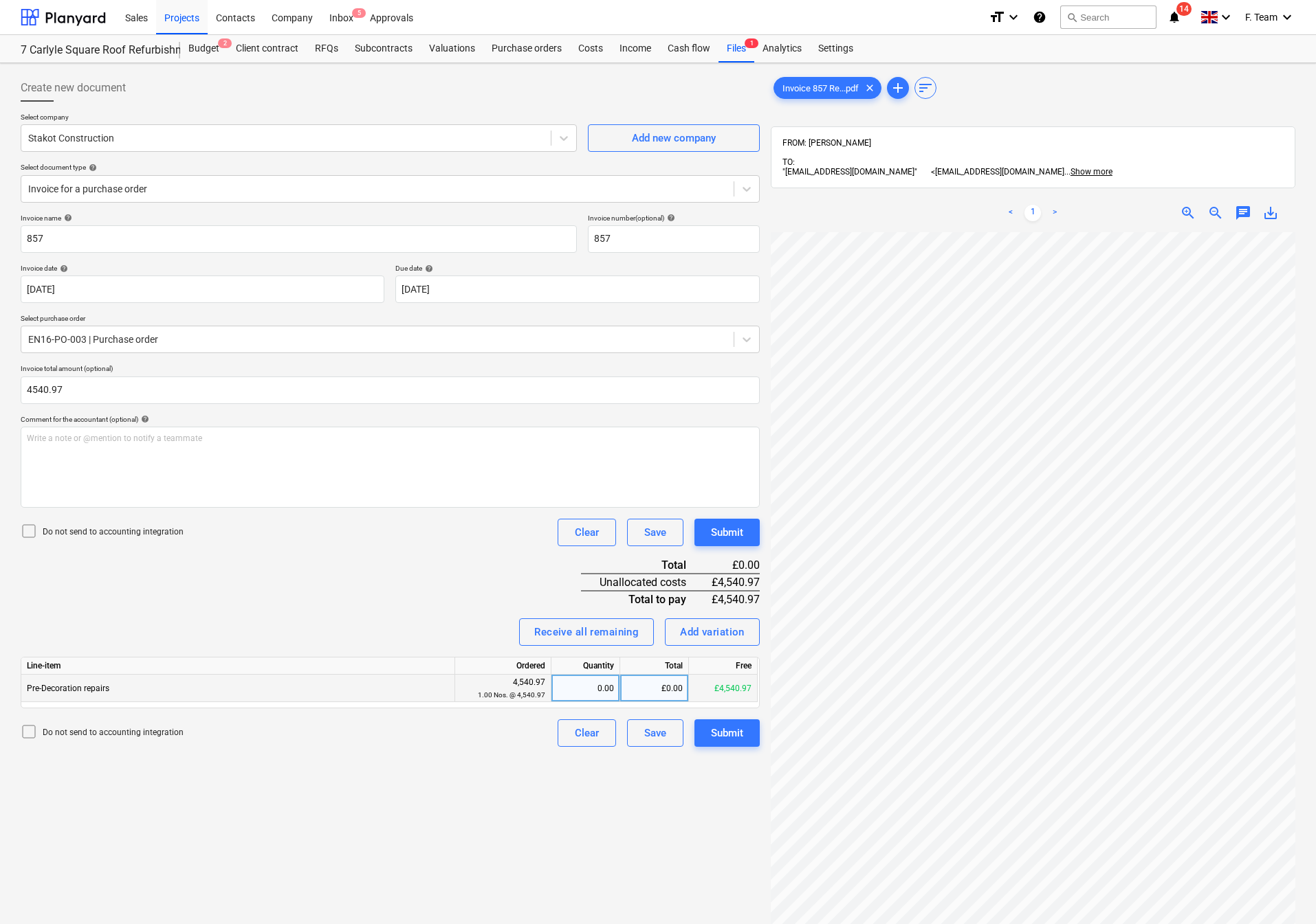
type input "4,540.97"
click at [588, 691] on div "0.00" at bounding box center [585, 688] width 57 height 27
type input "1"
click at [484, 789] on div "Create new document Select company Stakot Construction Add new company Select d…" at bounding box center [390, 596] width 750 height 1055
click at [644, 247] on input "857" at bounding box center [673, 239] width 172 height 27
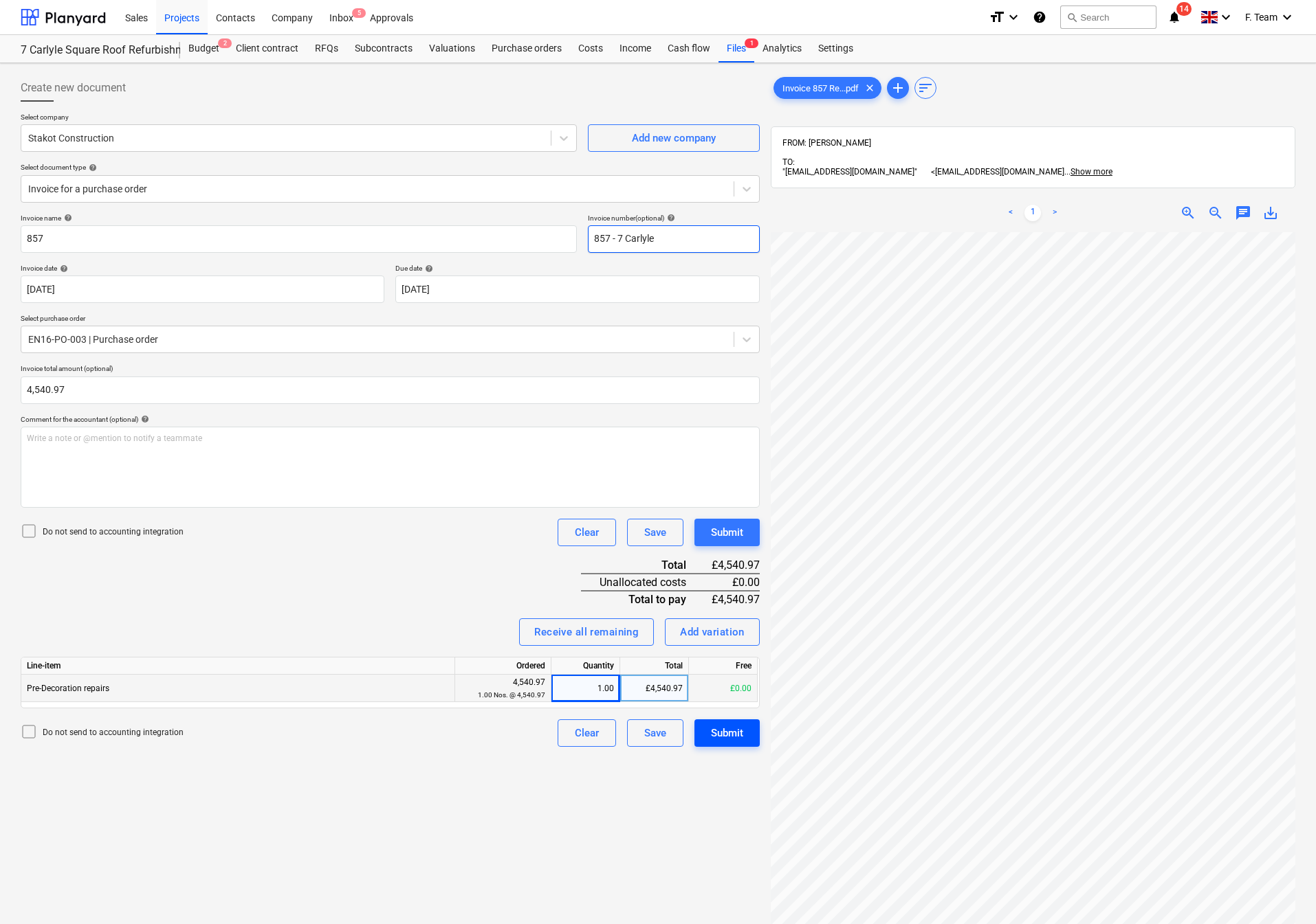
type input "857 - 7 Carlyle"
click at [733, 730] on div "Submit" at bounding box center [727, 733] width 32 height 18
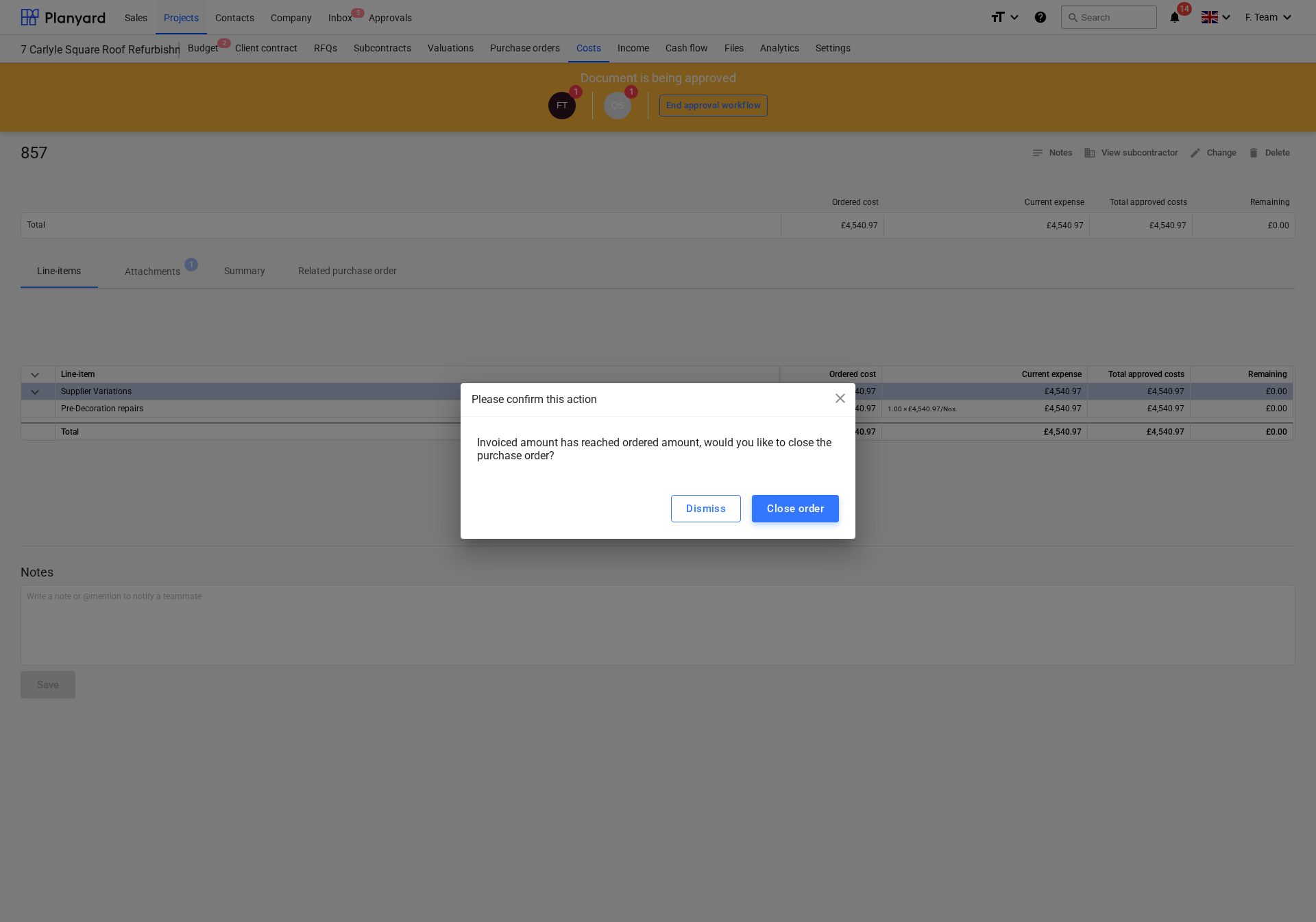
click at [853, 393] on div "Please confirm this action close Invoiced amount has reached ordered amount, wo…" at bounding box center [658, 461] width 395 height 156
click at [846, 397] on span "close" at bounding box center [841, 398] width 17 height 17
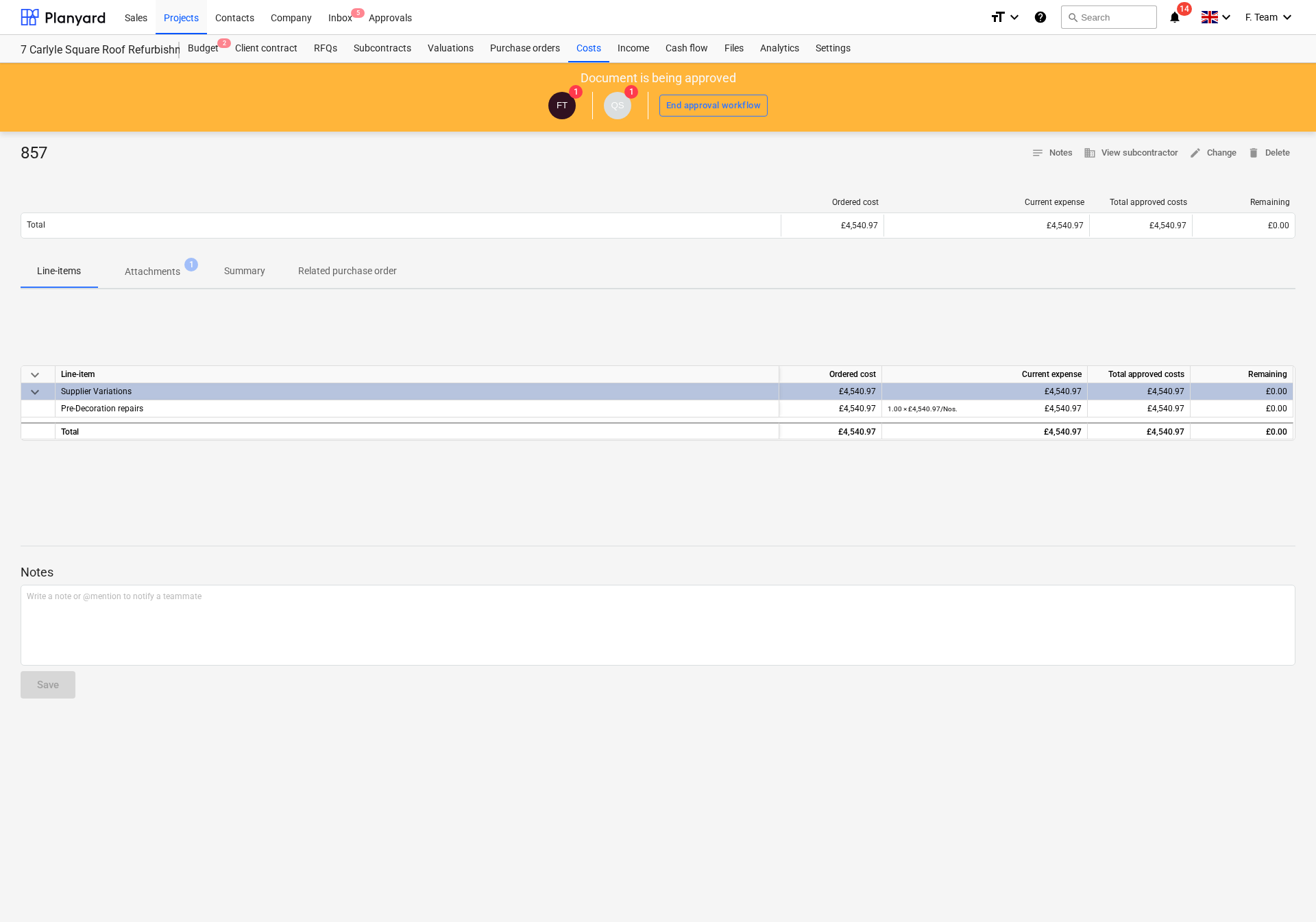
click at [516, 294] on div "857 notes Notes business View subcontractor edit Change delete Delete Ordered c…" at bounding box center [658, 526] width 1316 height 791
click at [124, 17] on div "Sales" at bounding box center [136, 17] width 39 height 35
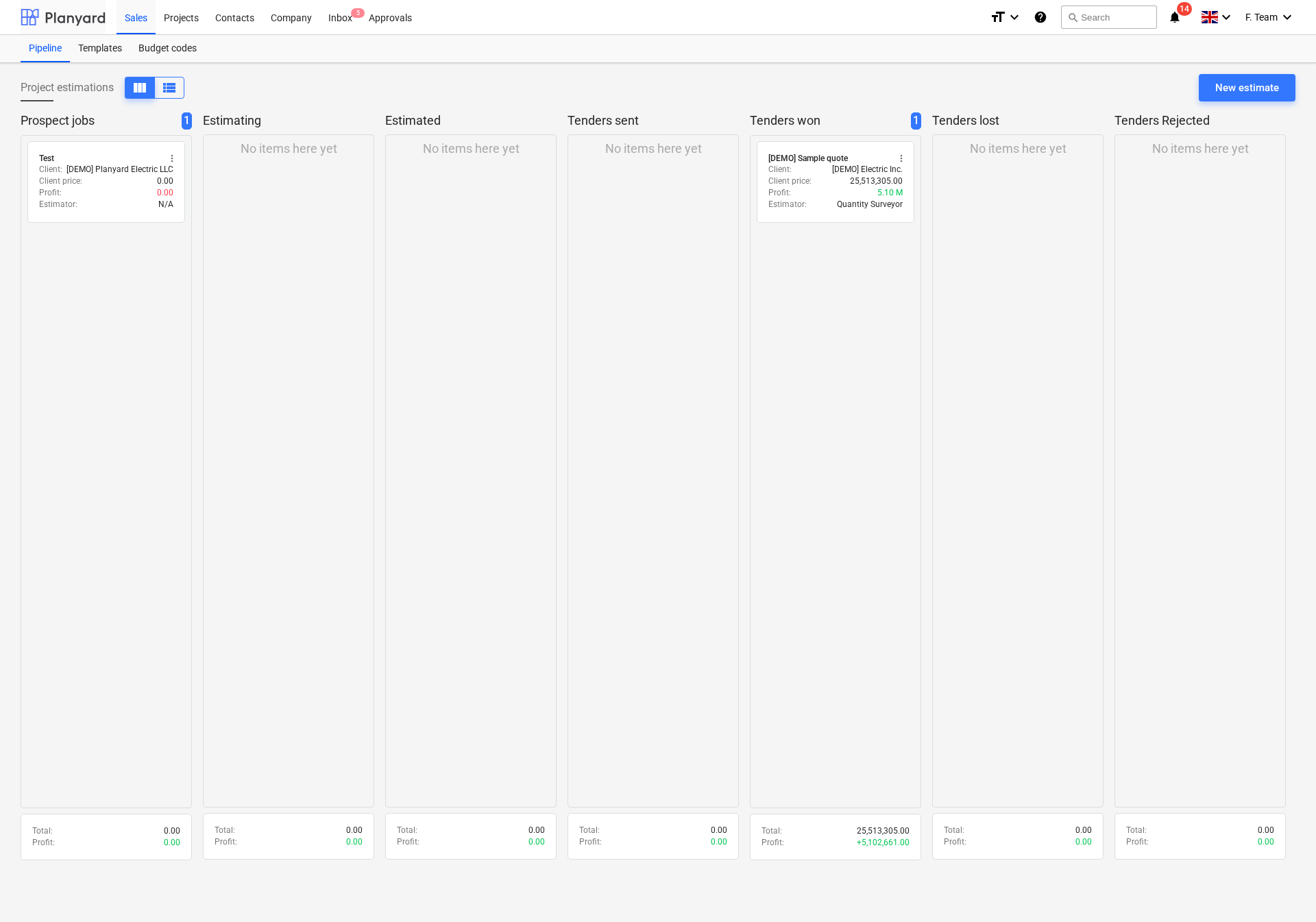
click at [66, 27] on div at bounding box center [63, 17] width 85 height 34
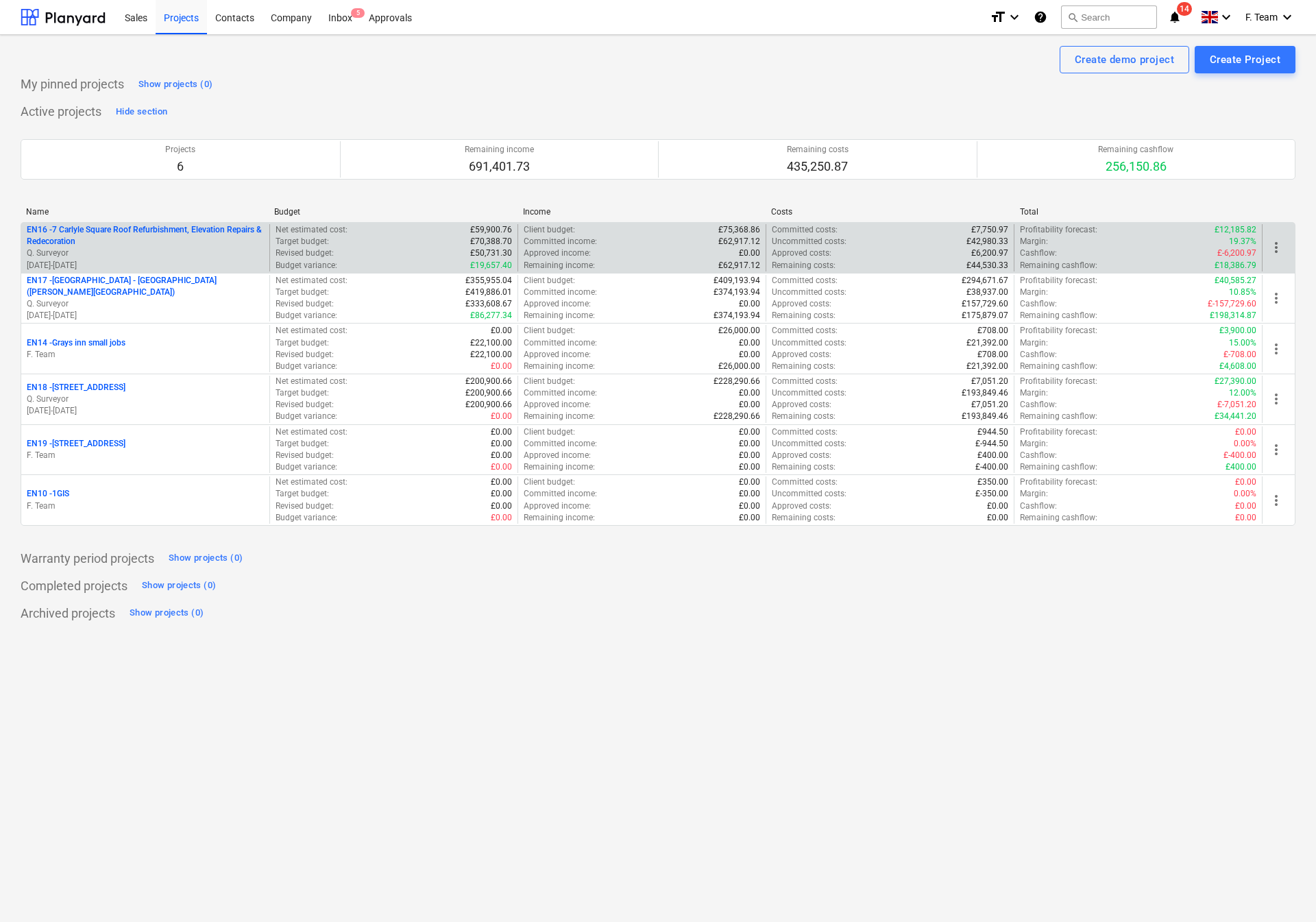
click at [140, 243] on p "EN16 - 7 Carlyle Square Roof Refurbishment, Elevation Repairs & Redecoration" at bounding box center [145, 236] width 237 height 23
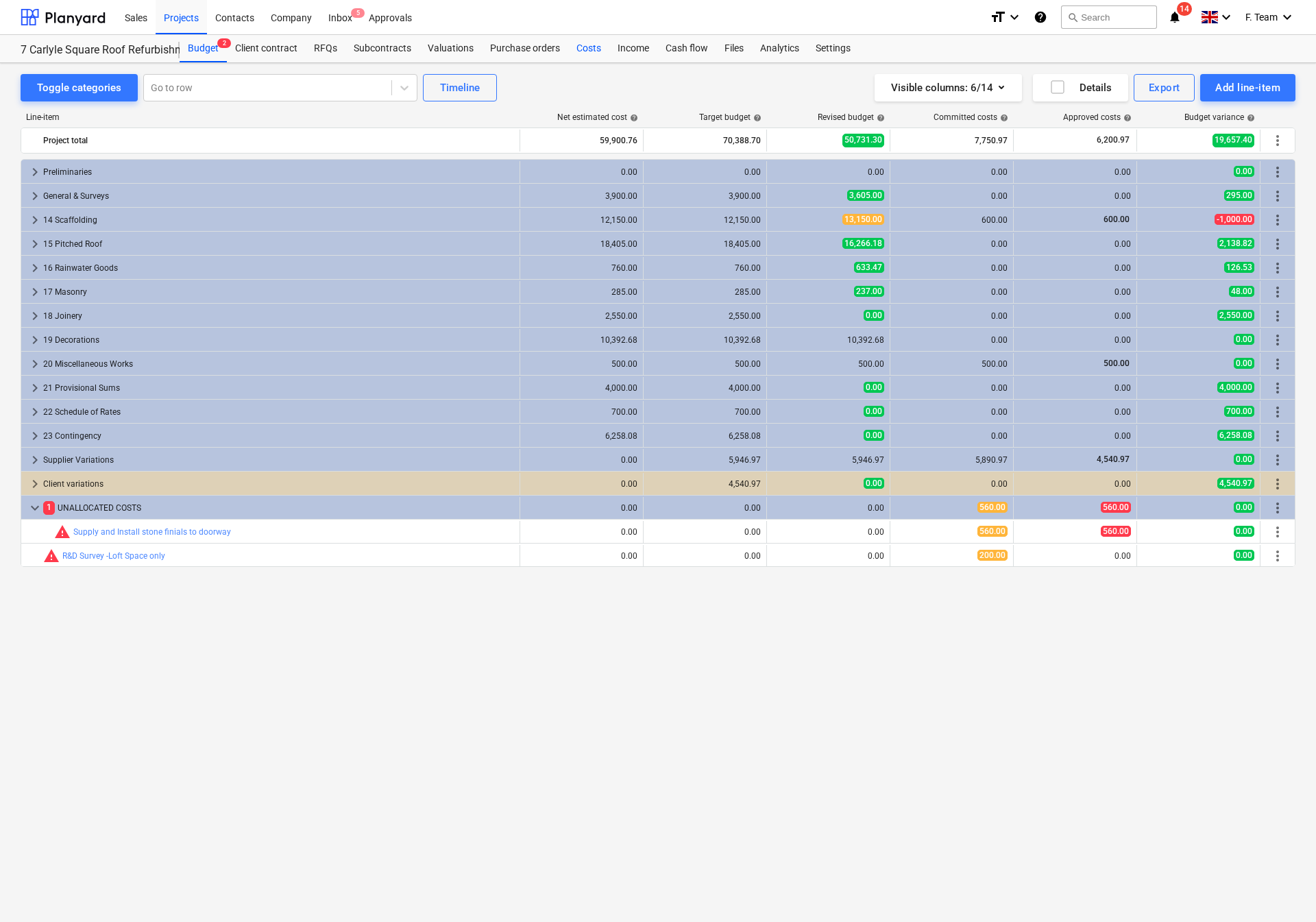
click at [579, 50] on div "Costs" at bounding box center [588, 48] width 41 height 27
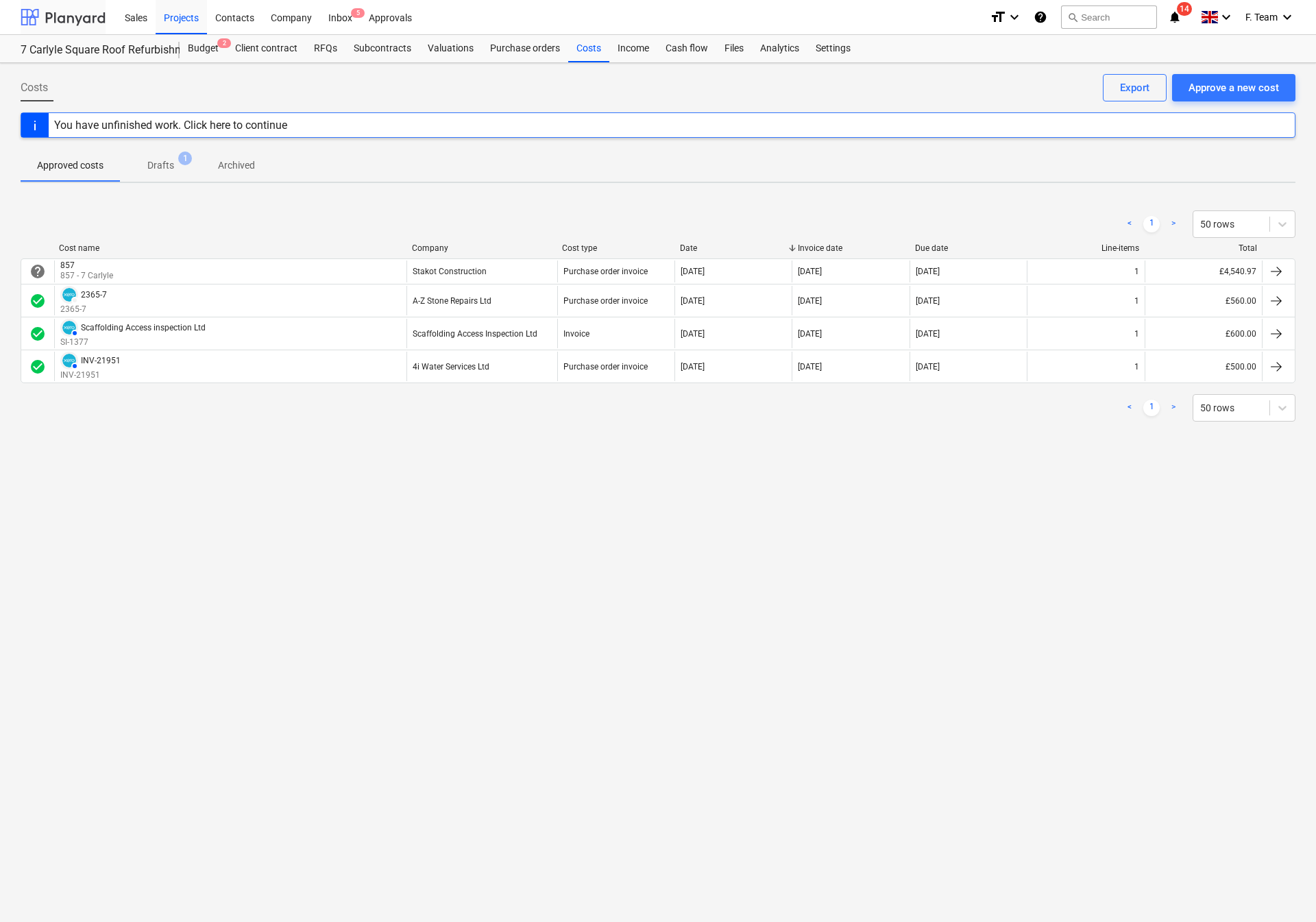
click at [73, 10] on div at bounding box center [63, 17] width 85 height 34
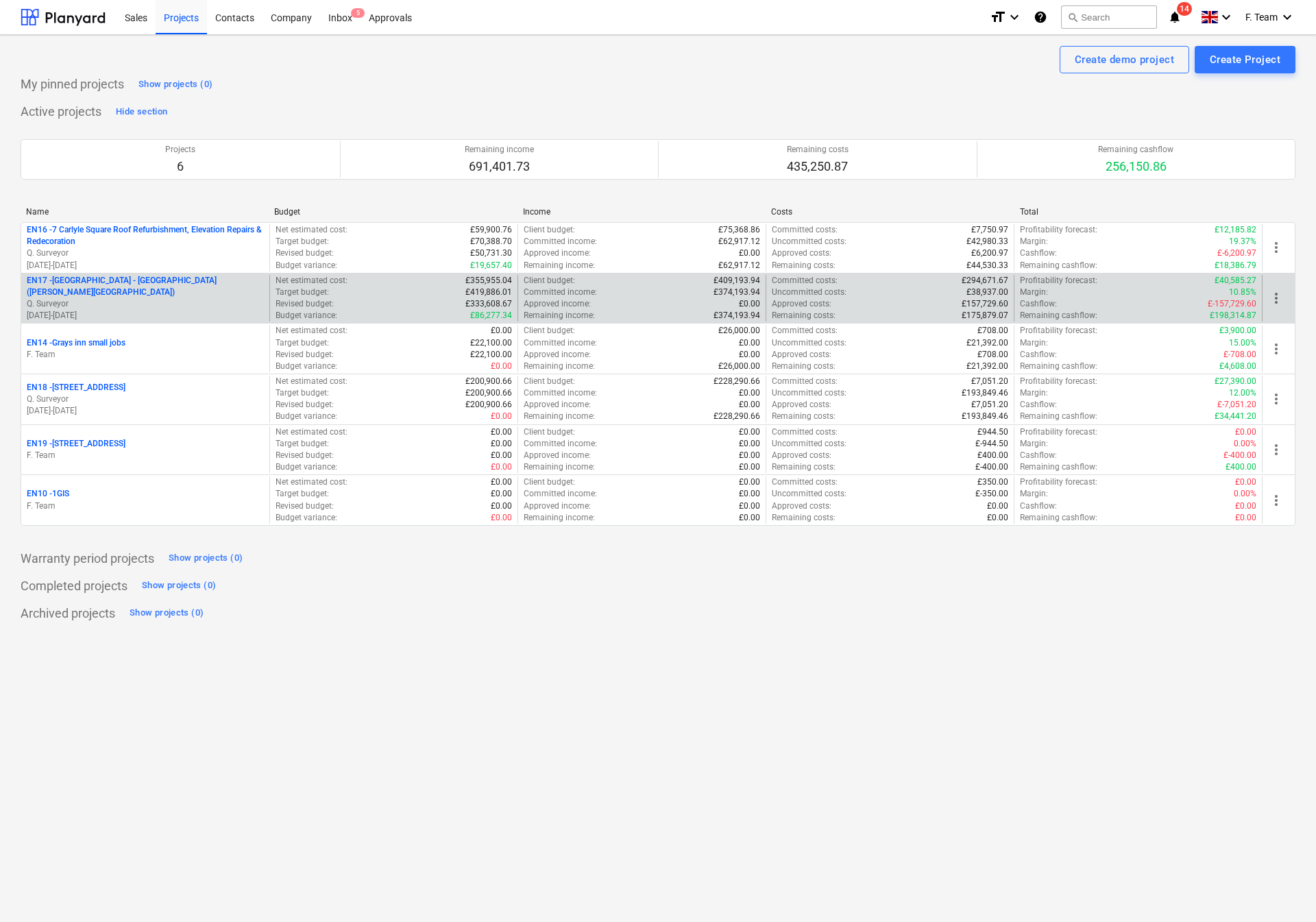
click at [124, 295] on p "EN17 - [GEOGRAPHIC_DATA] - [GEOGRAPHIC_DATA] ([PERSON_NAME][GEOGRAPHIC_DATA] an…" at bounding box center [145, 286] width 237 height 23
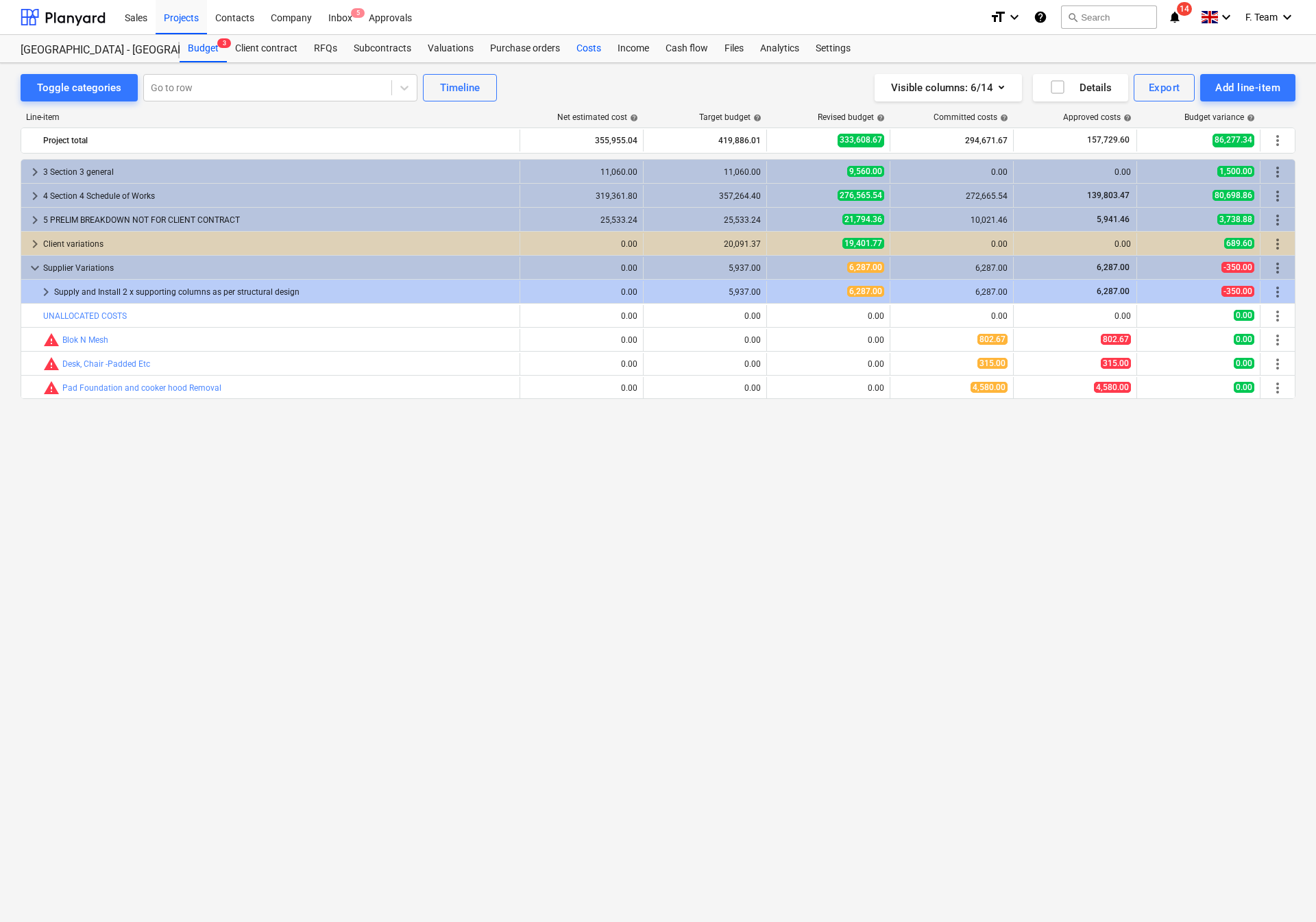
click at [579, 48] on div "Costs" at bounding box center [588, 48] width 41 height 27
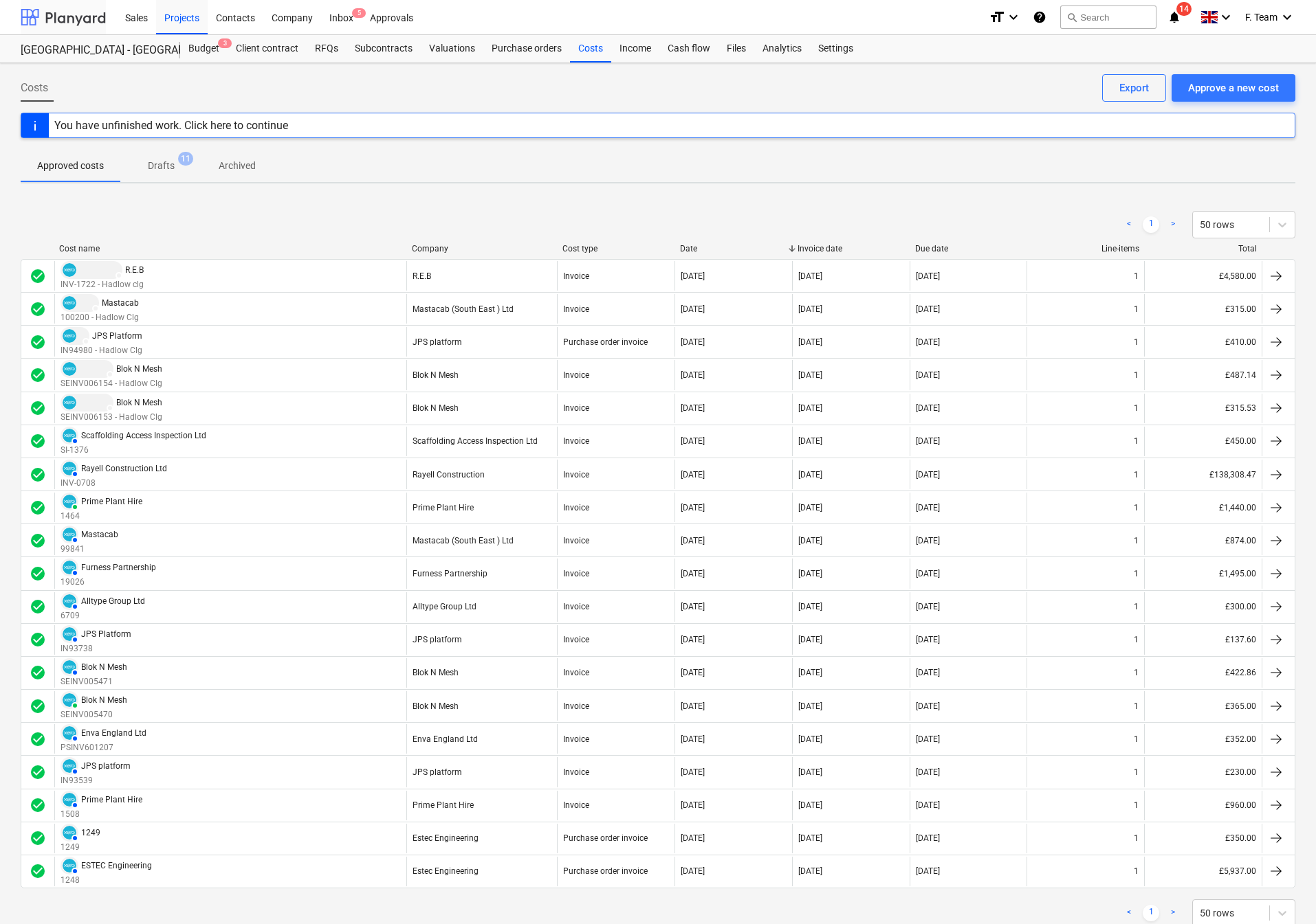
click at [50, 18] on div at bounding box center [63, 17] width 85 height 34
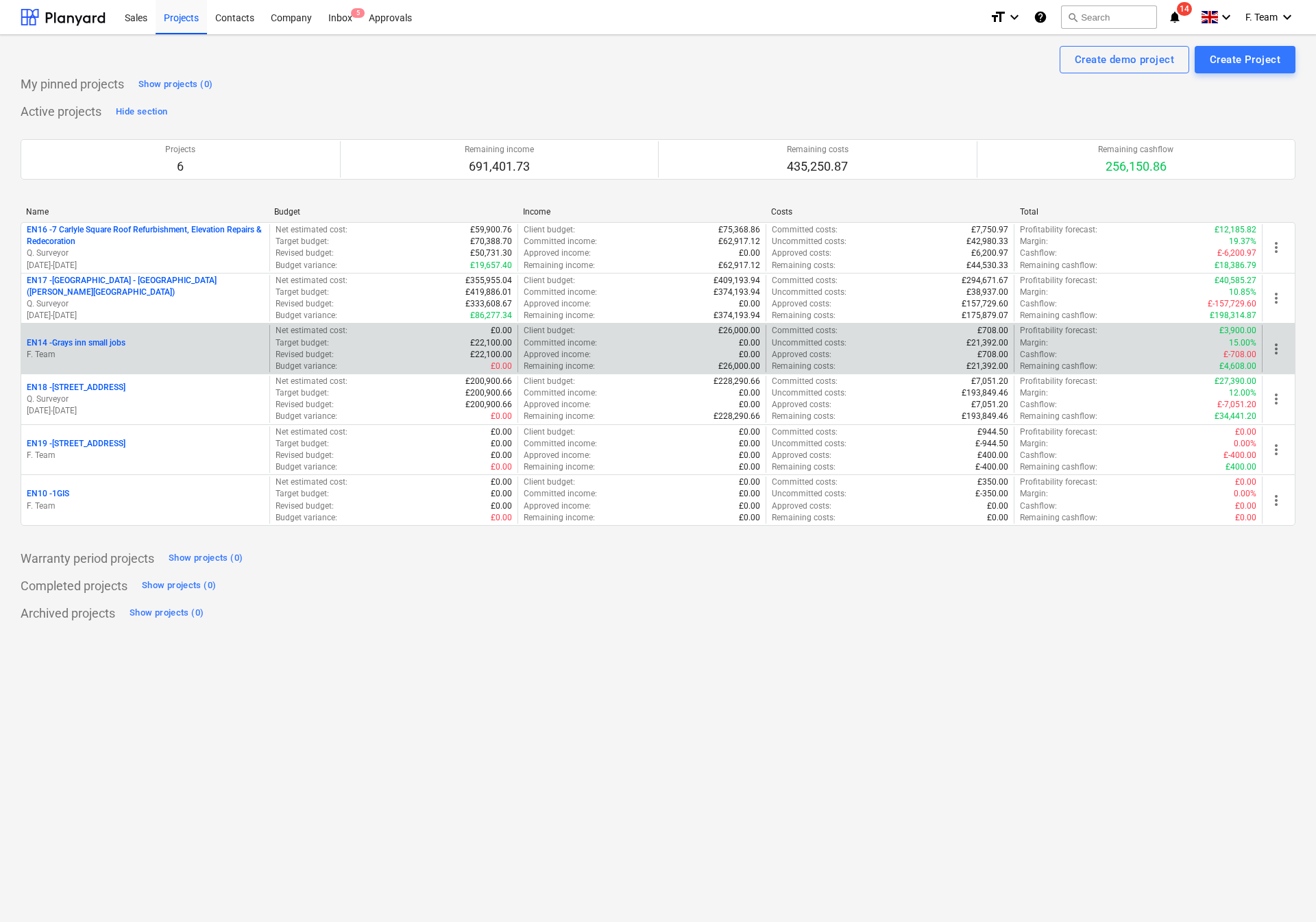
click at [106, 356] on p "F. Team" at bounding box center [145, 354] width 237 height 12
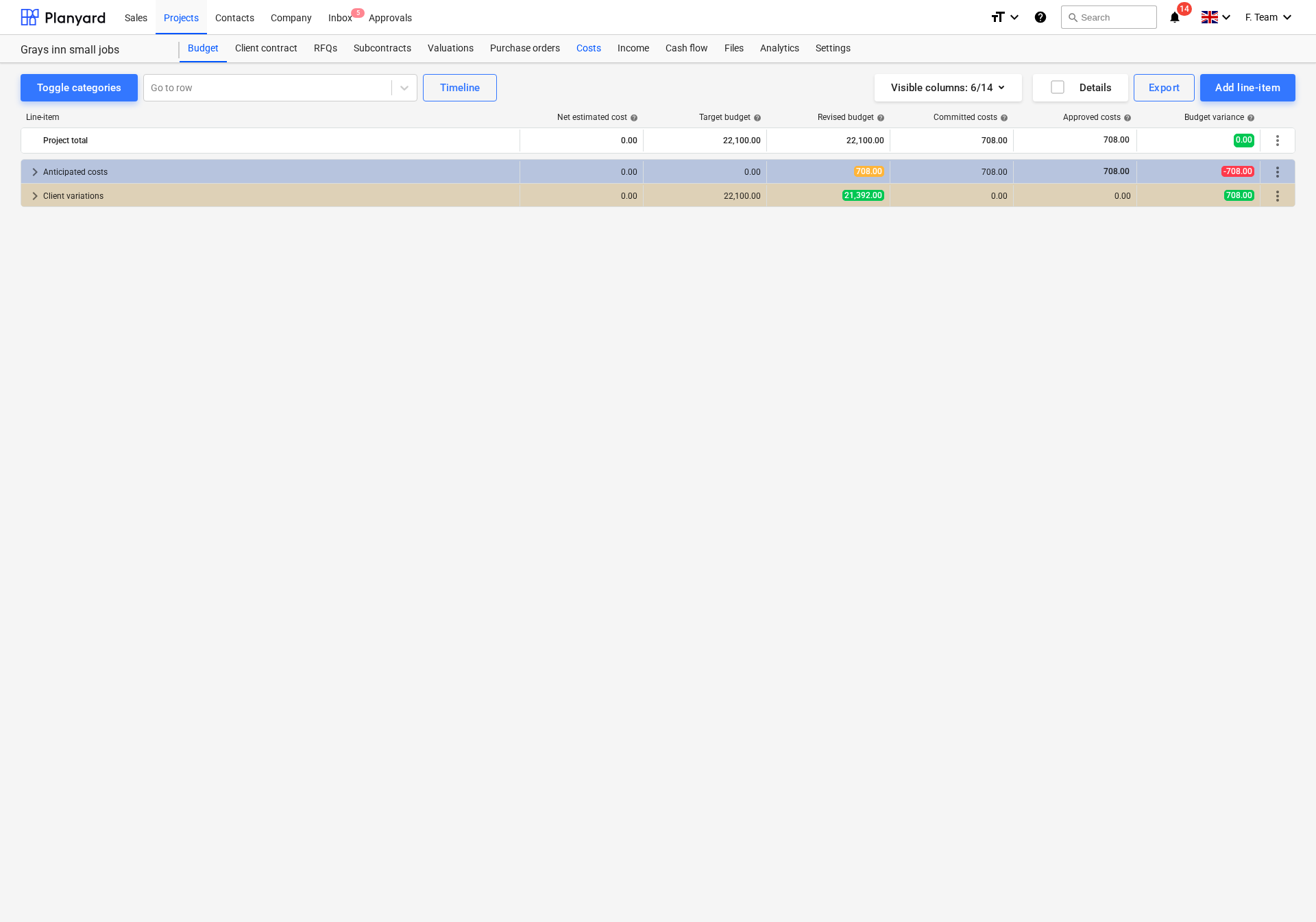
click at [589, 52] on div "Costs" at bounding box center [588, 48] width 41 height 27
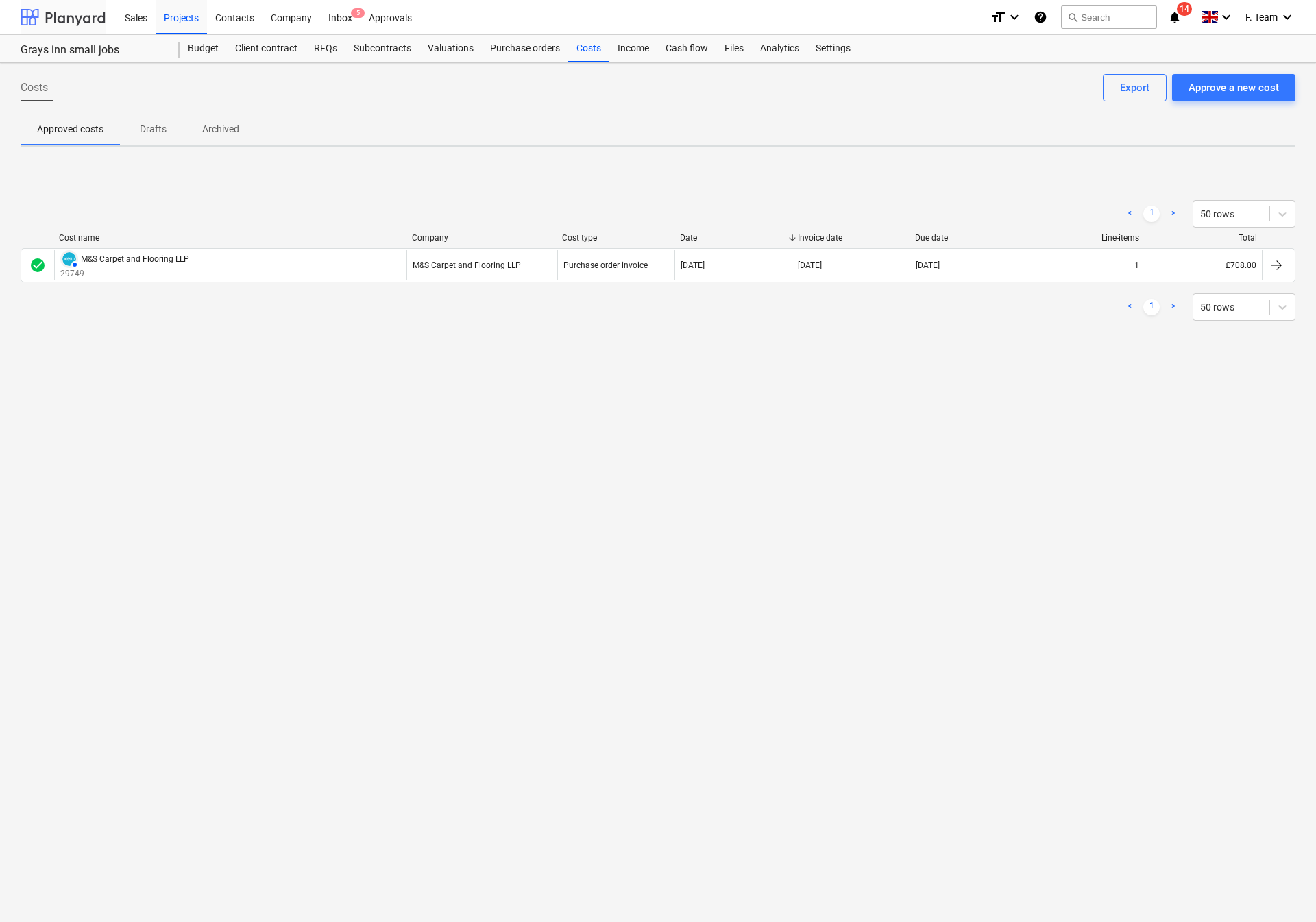
click at [45, 13] on div at bounding box center [63, 17] width 85 height 34
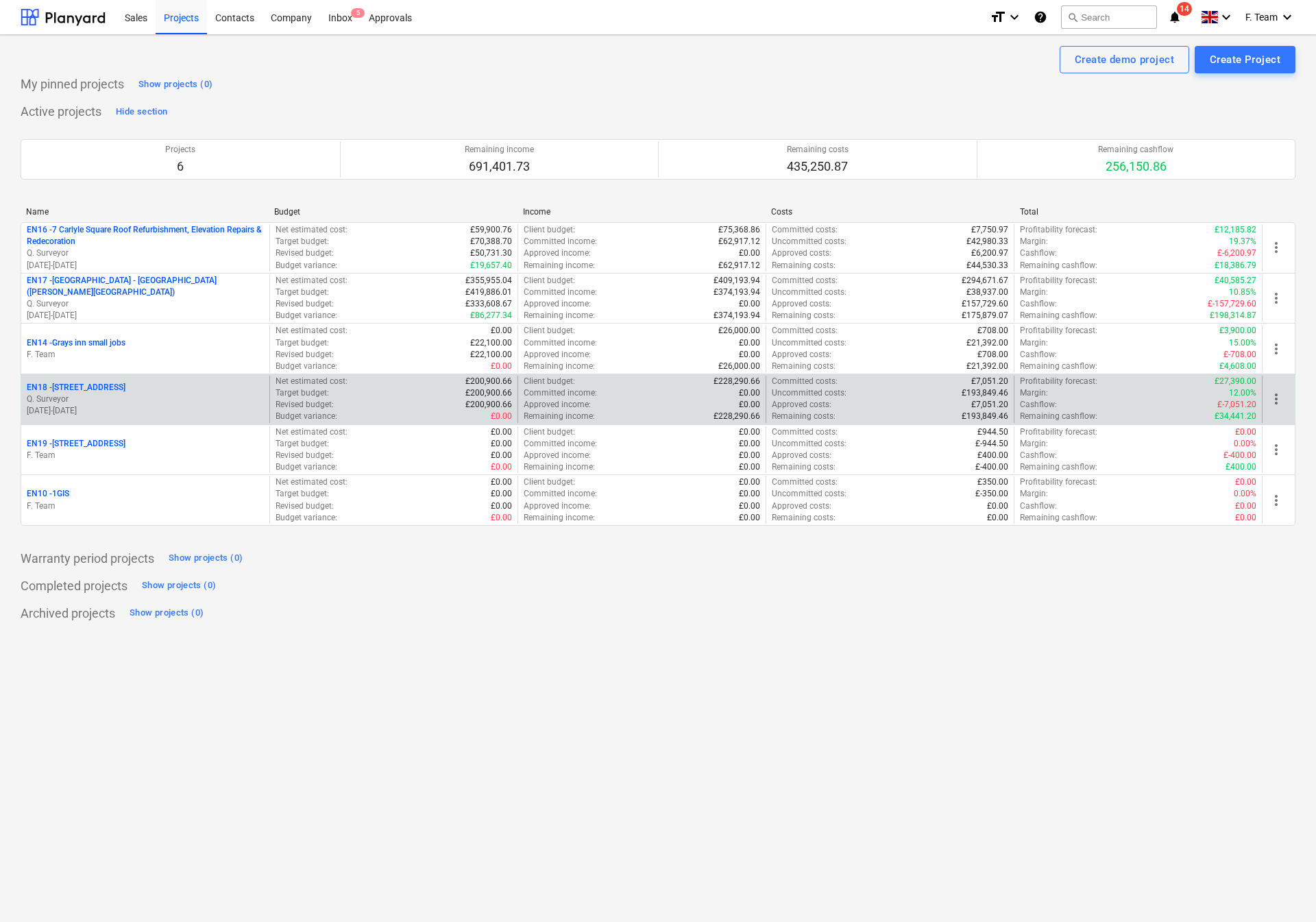
click at [161, 403] on p "Q. Surveyor" at bounding box center [145, 399] width 237 height 12
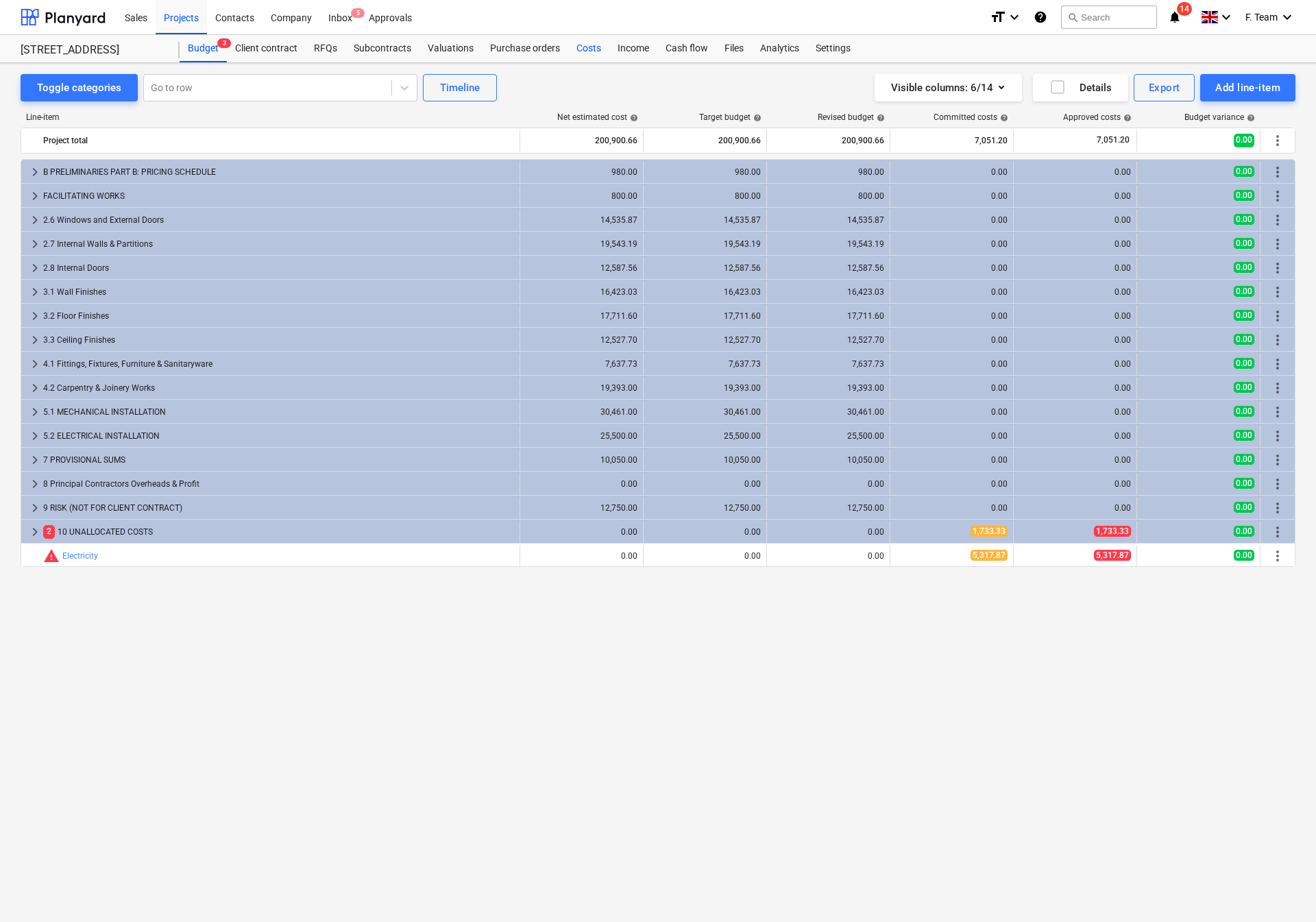
click at [583, 41] on div "Costs" at bounding box center [588, 48] width 41 height 27
